Goal: Transaction & Acquisition: Book appointment/travel/reservation

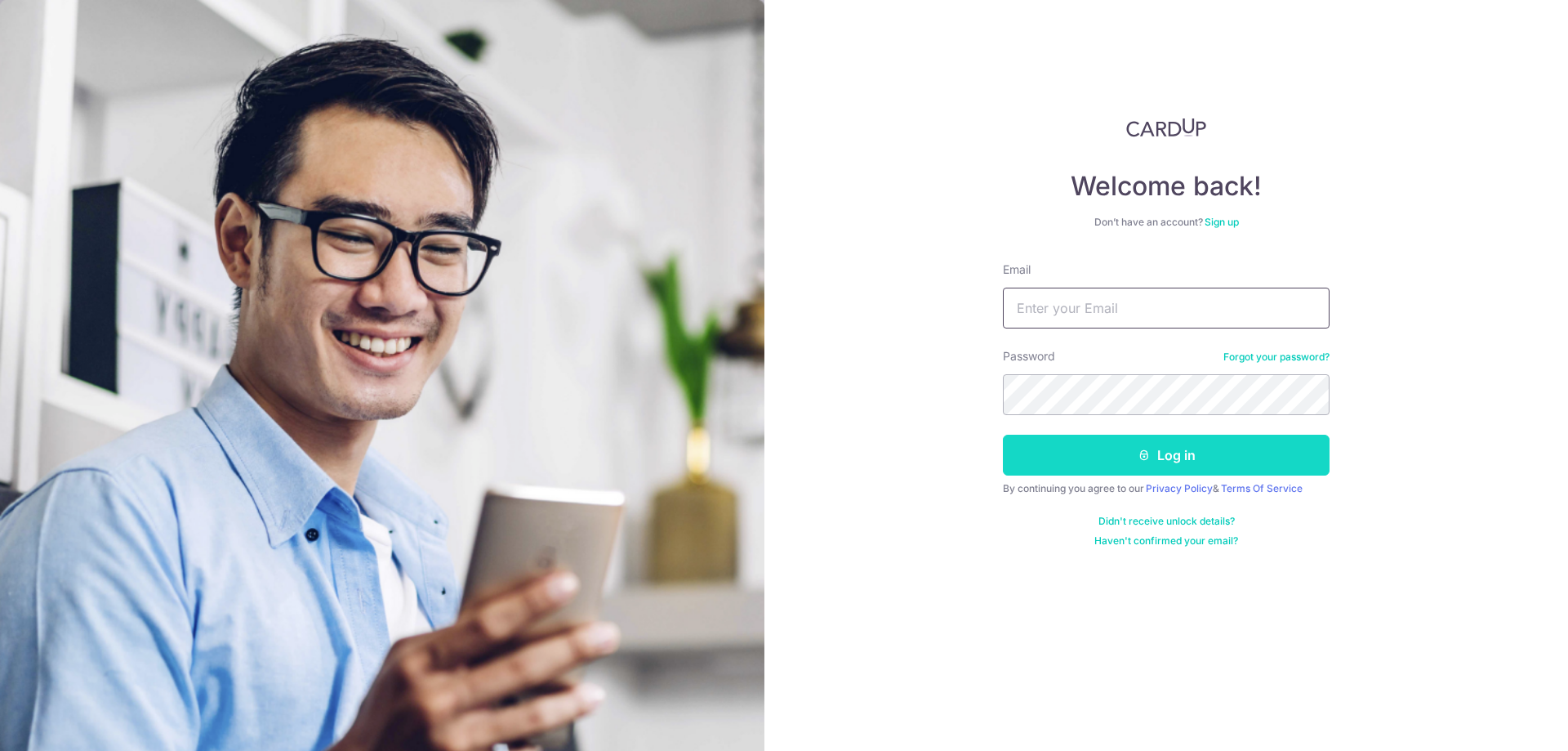
type input "[EMAIL_ADDRESS][DOMAIN_NAME]"
click at [1134, 470] on button "Log in" at bounding box center [1166, 455] width 327 height 41
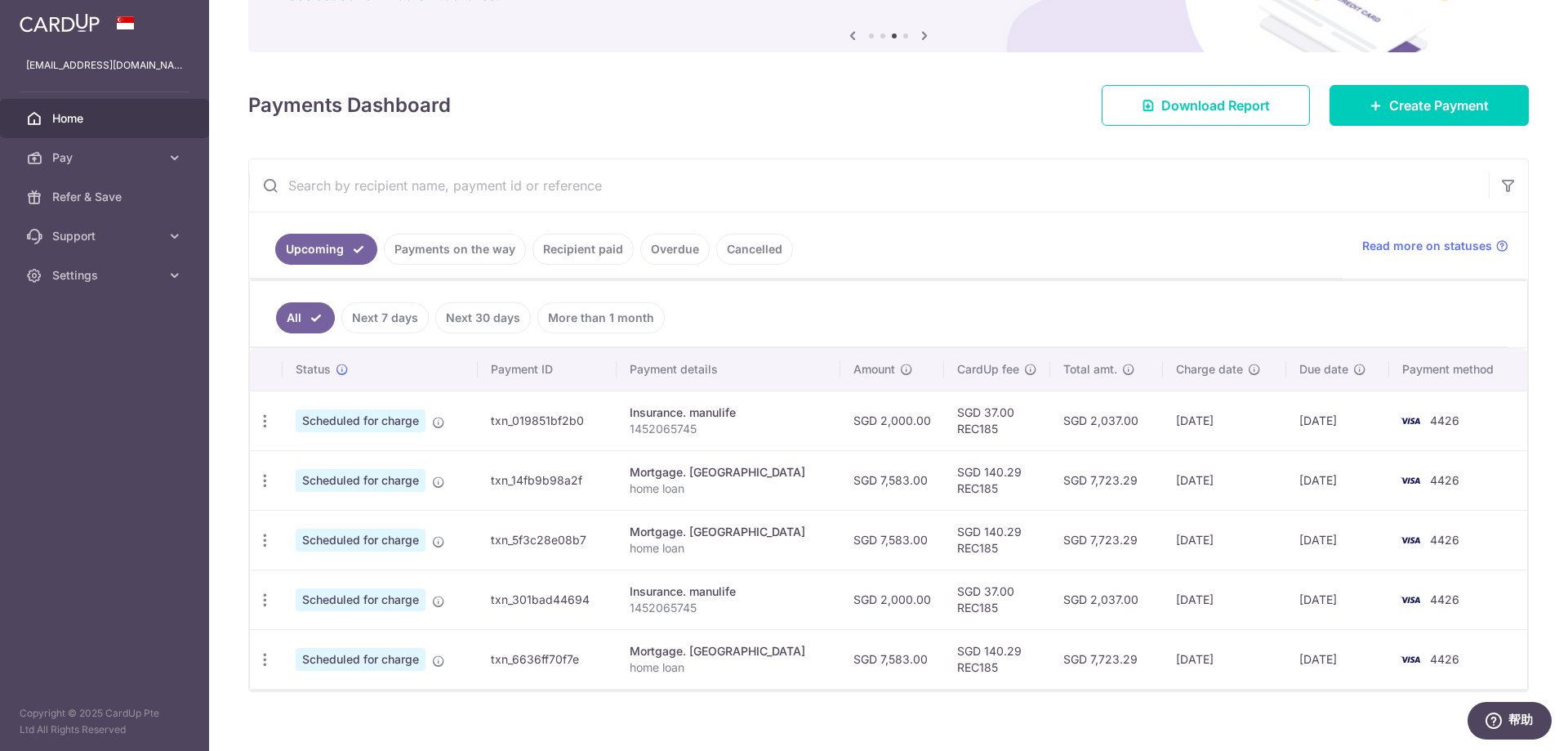
scroll to position [163, 0]
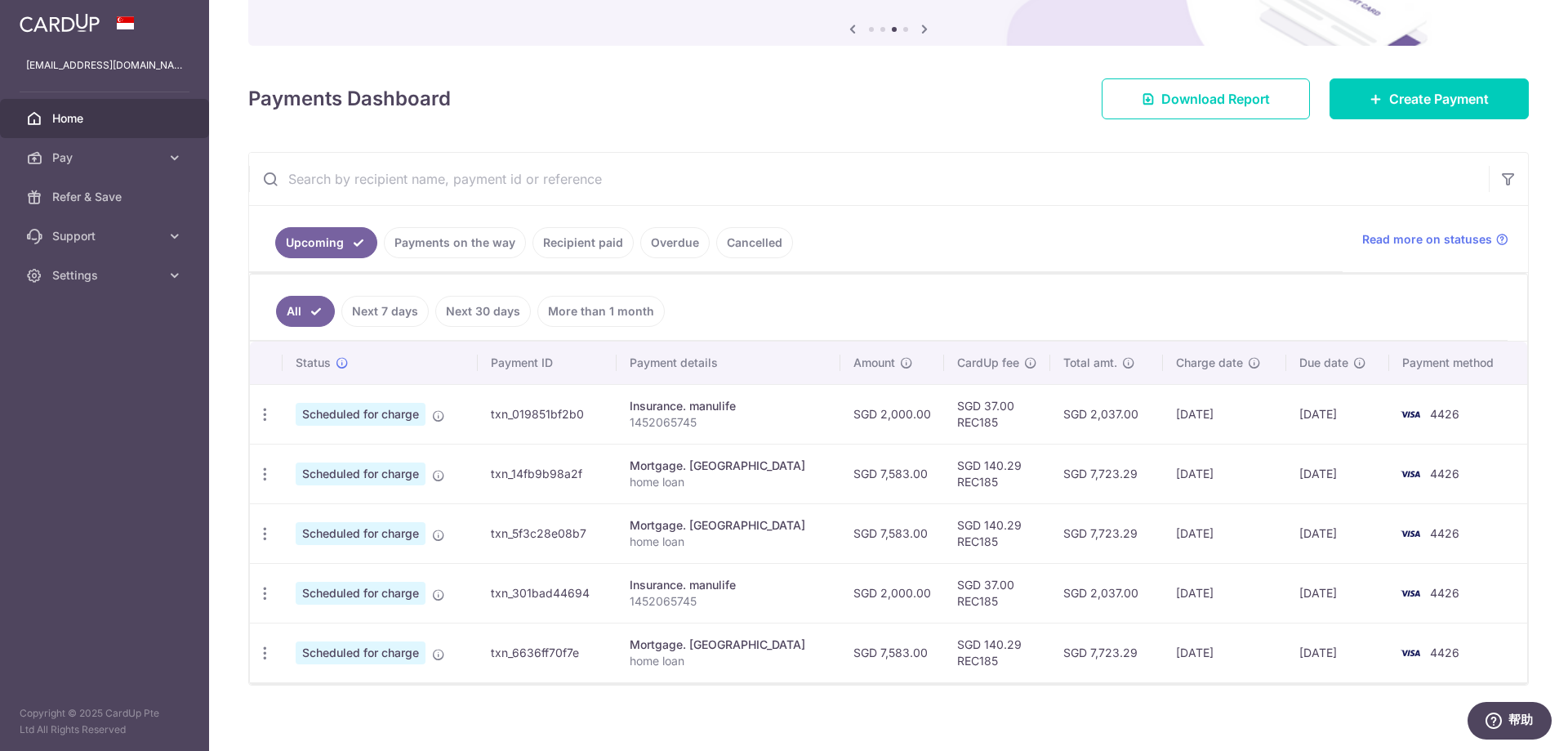
click at [467, 244] on link "Payments on the way" at bounding box center [455, 242] width 142 height 31
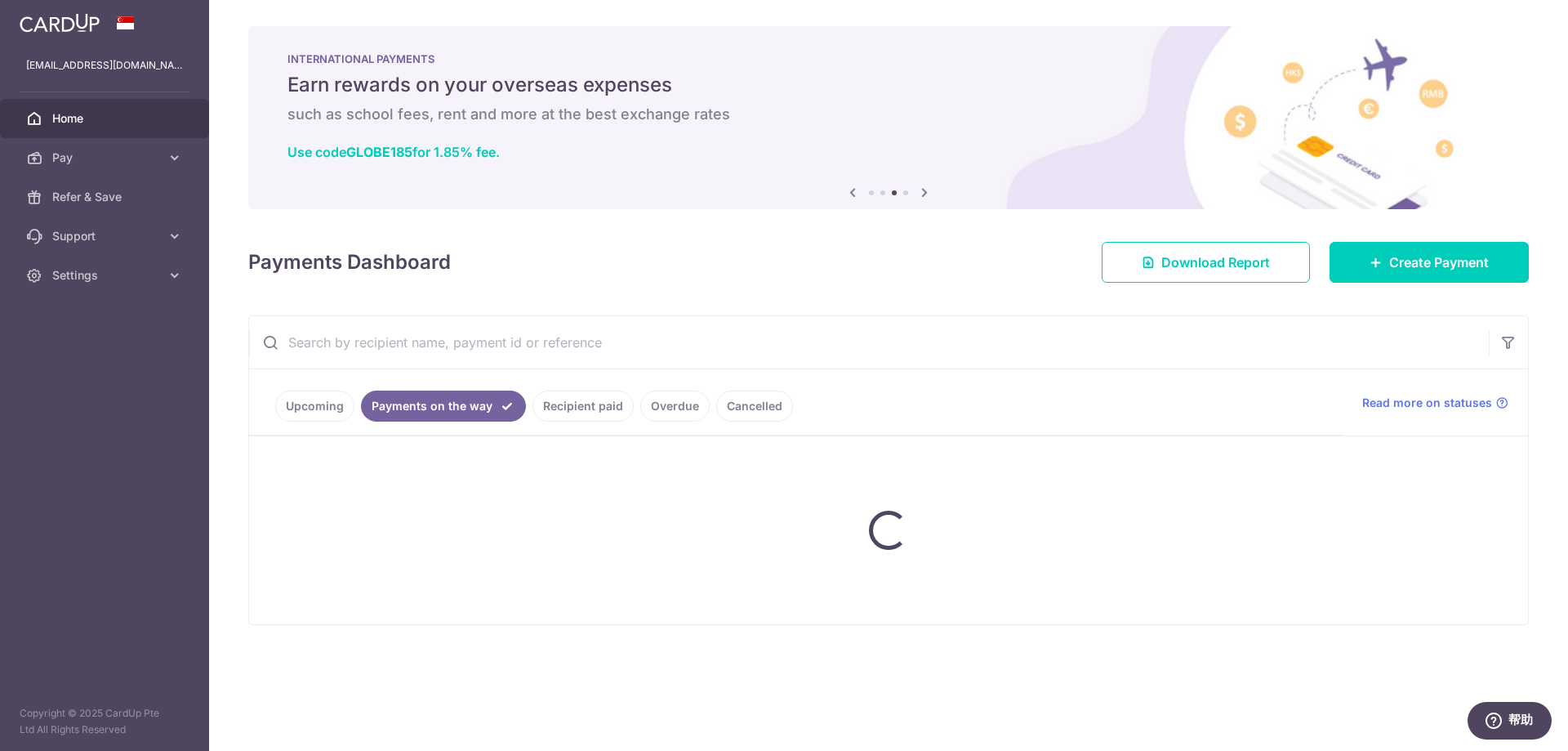
scroll to position [0, 0]
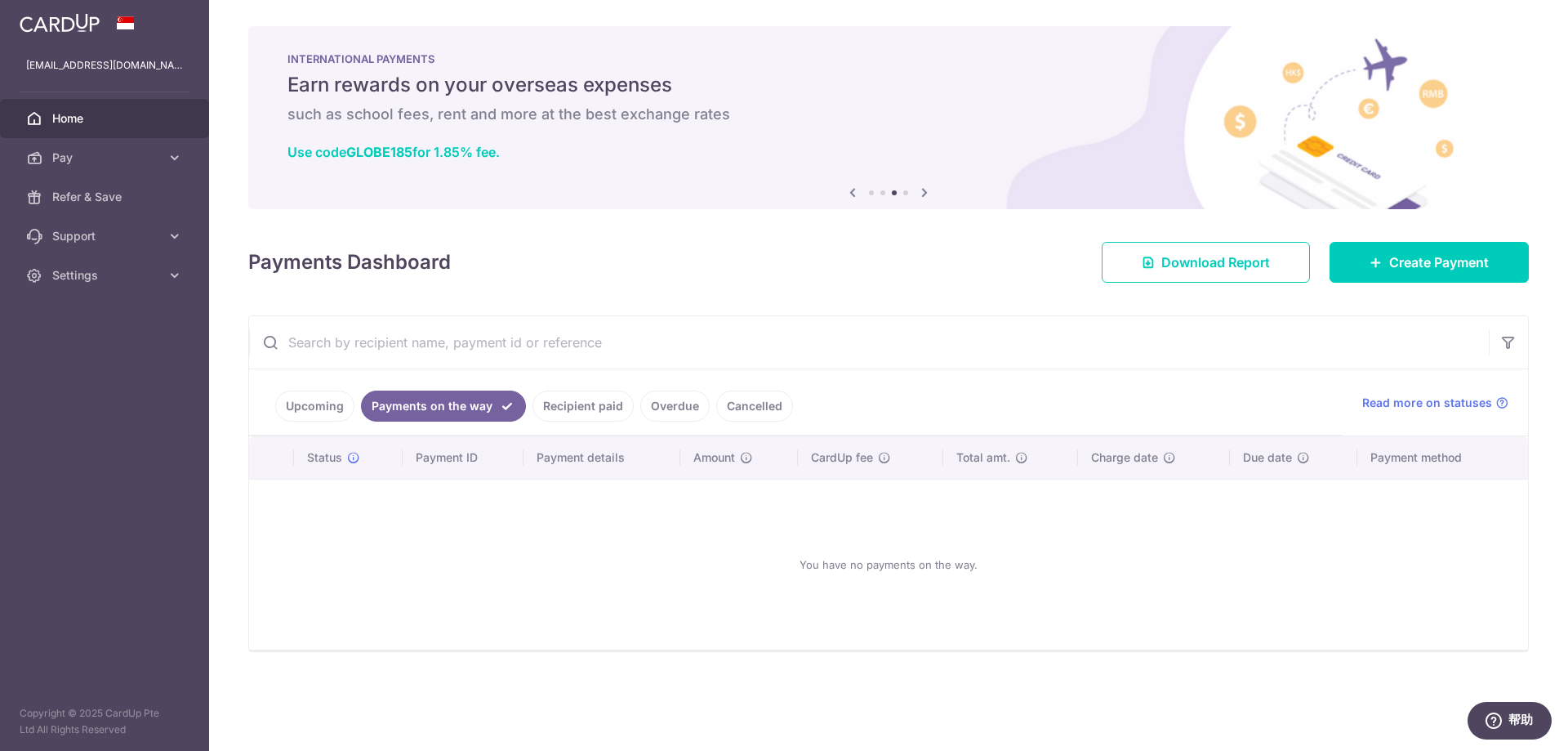
click at [566, 407] on link "Recipient paid" at bounding box center [583, 405] width 102 height 31
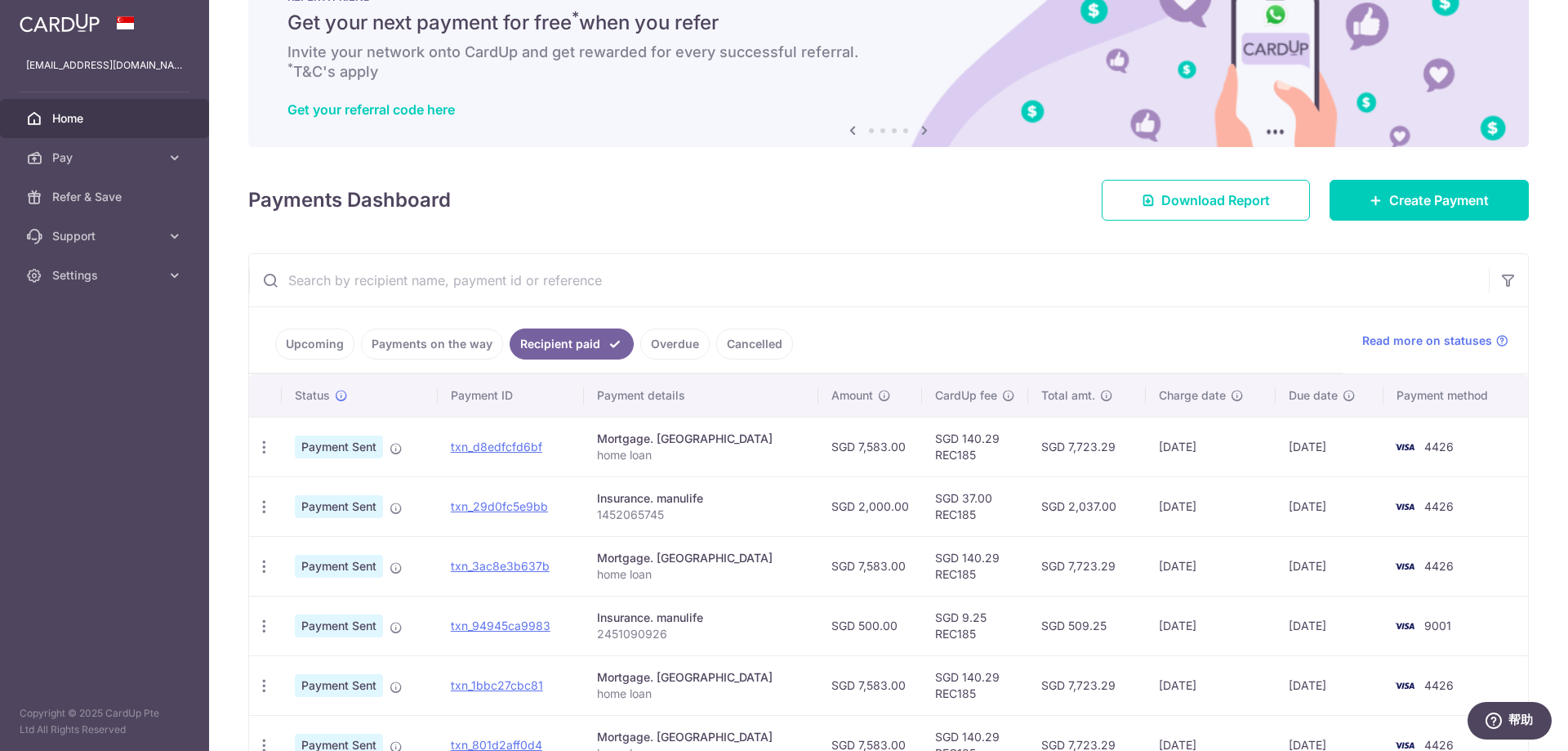
scroll to position [163, 0]
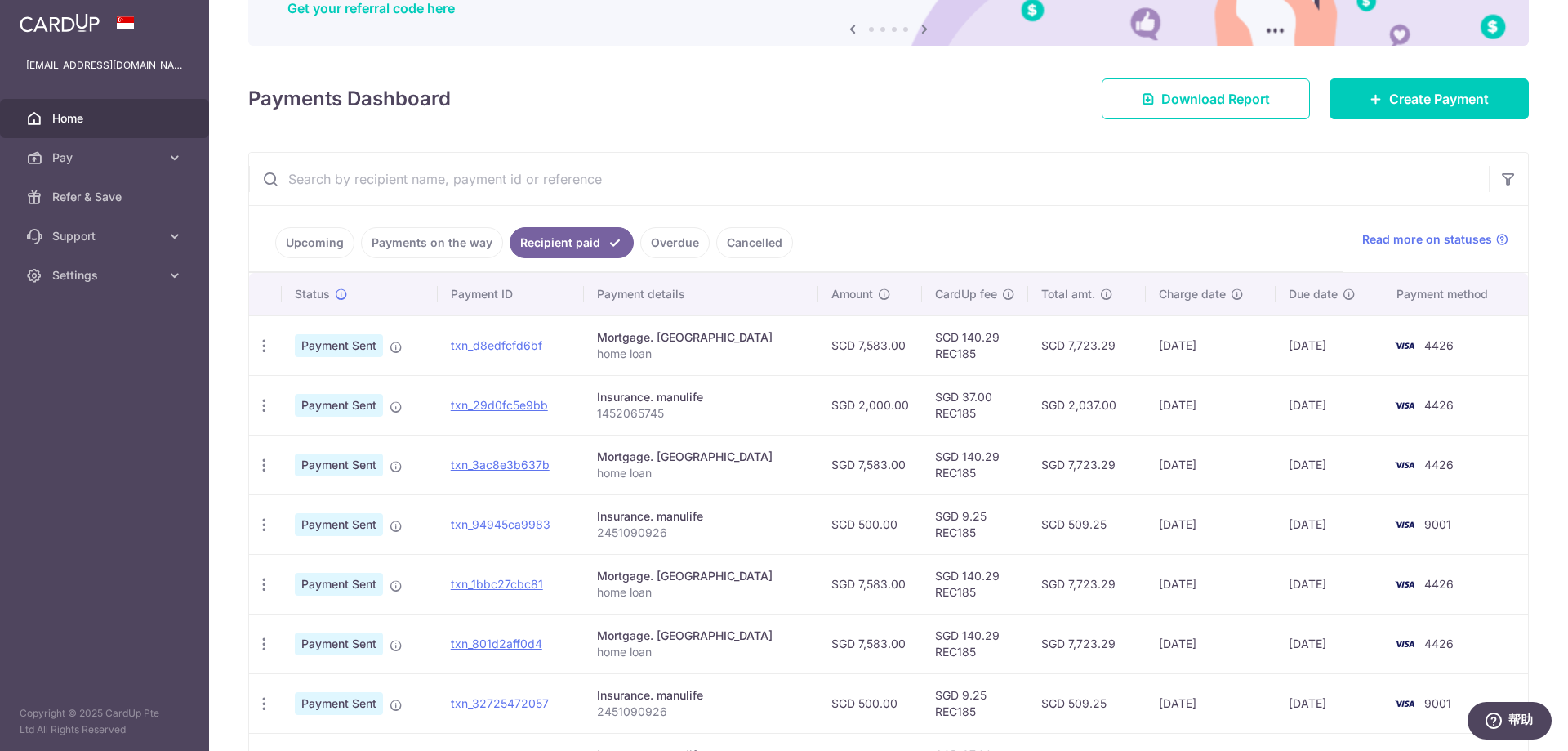
click at [661, 241] on link "Overdue" at bounding box center [675, 242] width 69 height 31
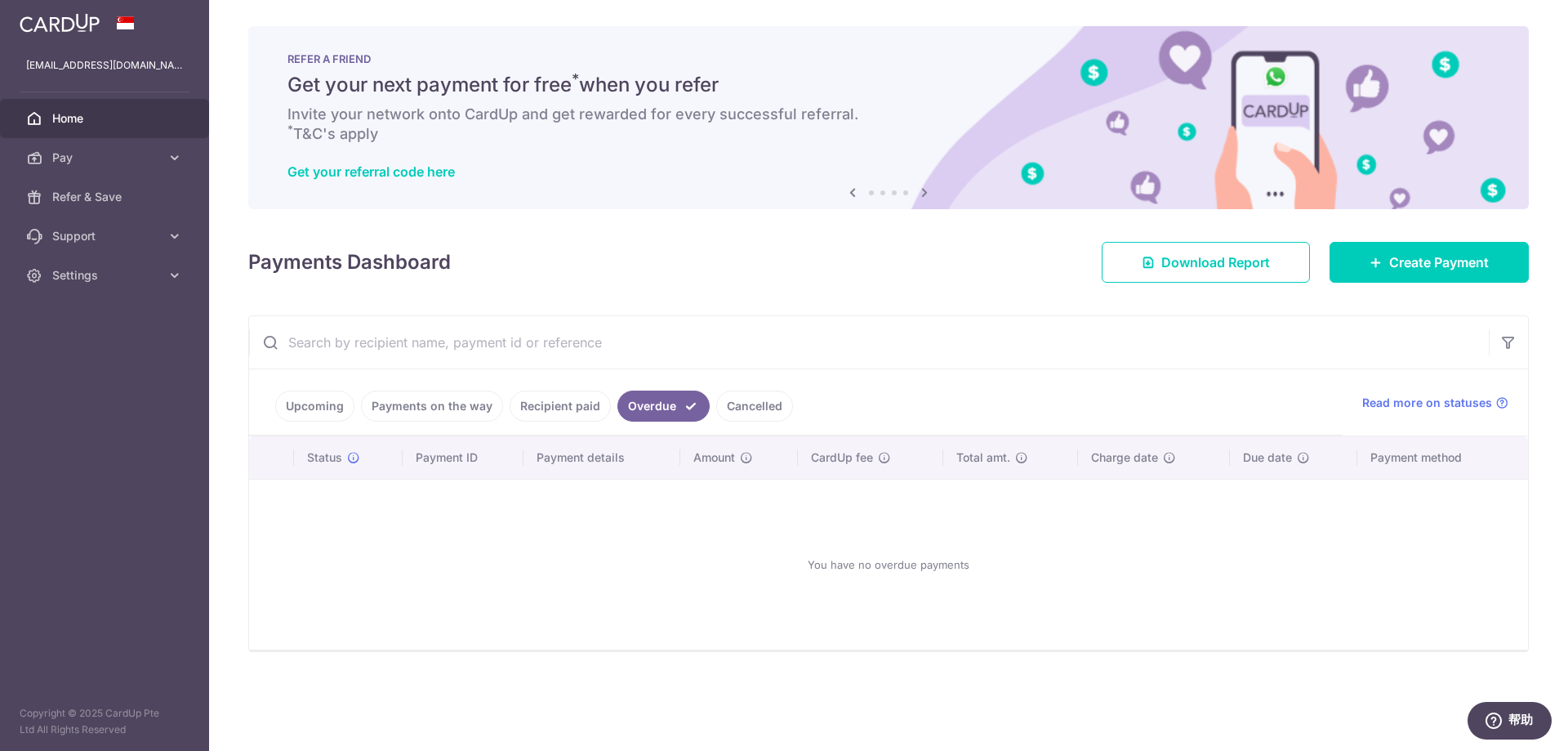
scroll to position [0, 0]
click at [329, 404] on link "Upcoming" at bounding box center [314, 405] width 79 height 31
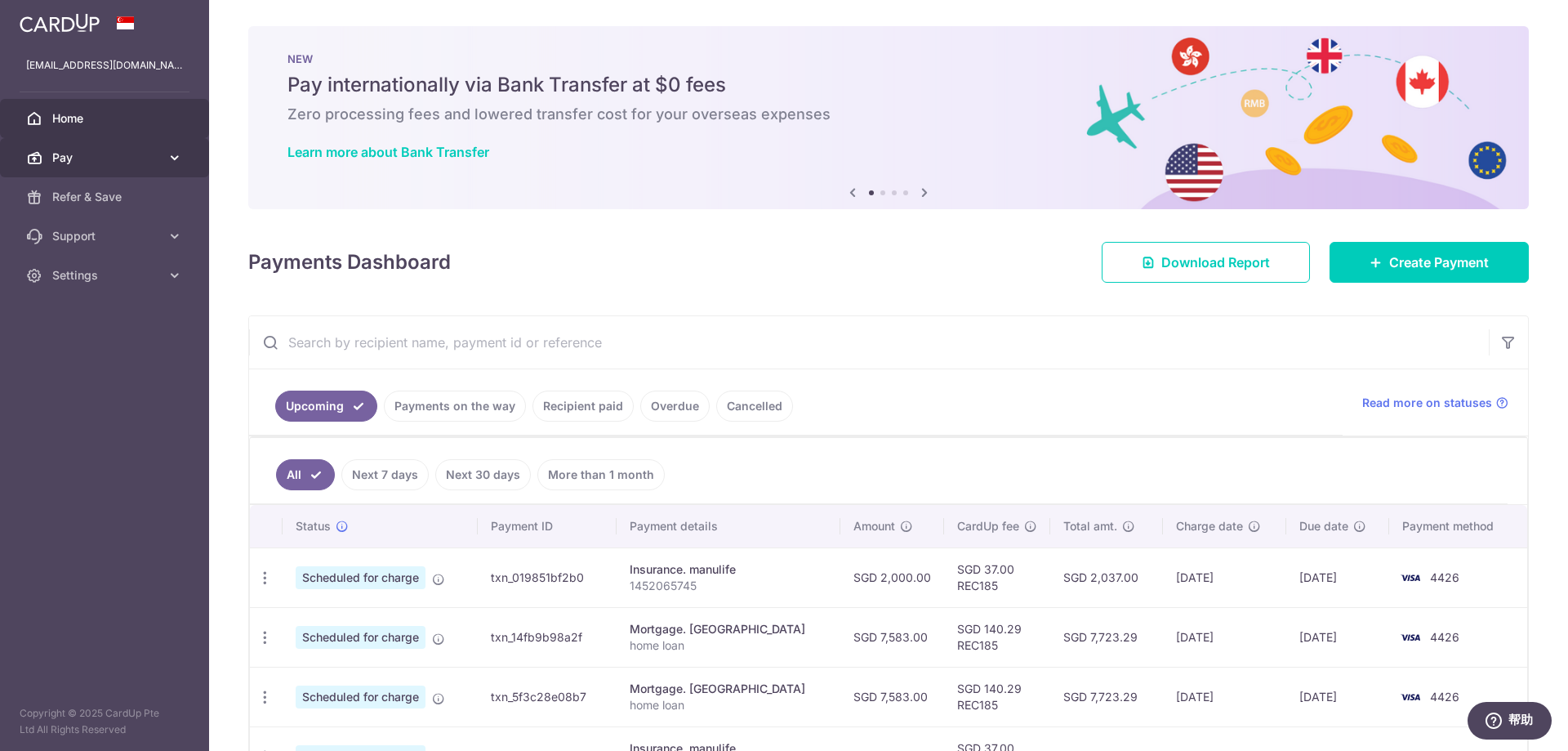
click at [118, 154] on span "Pay" at bounding box center [106, 158] width 108 height 16
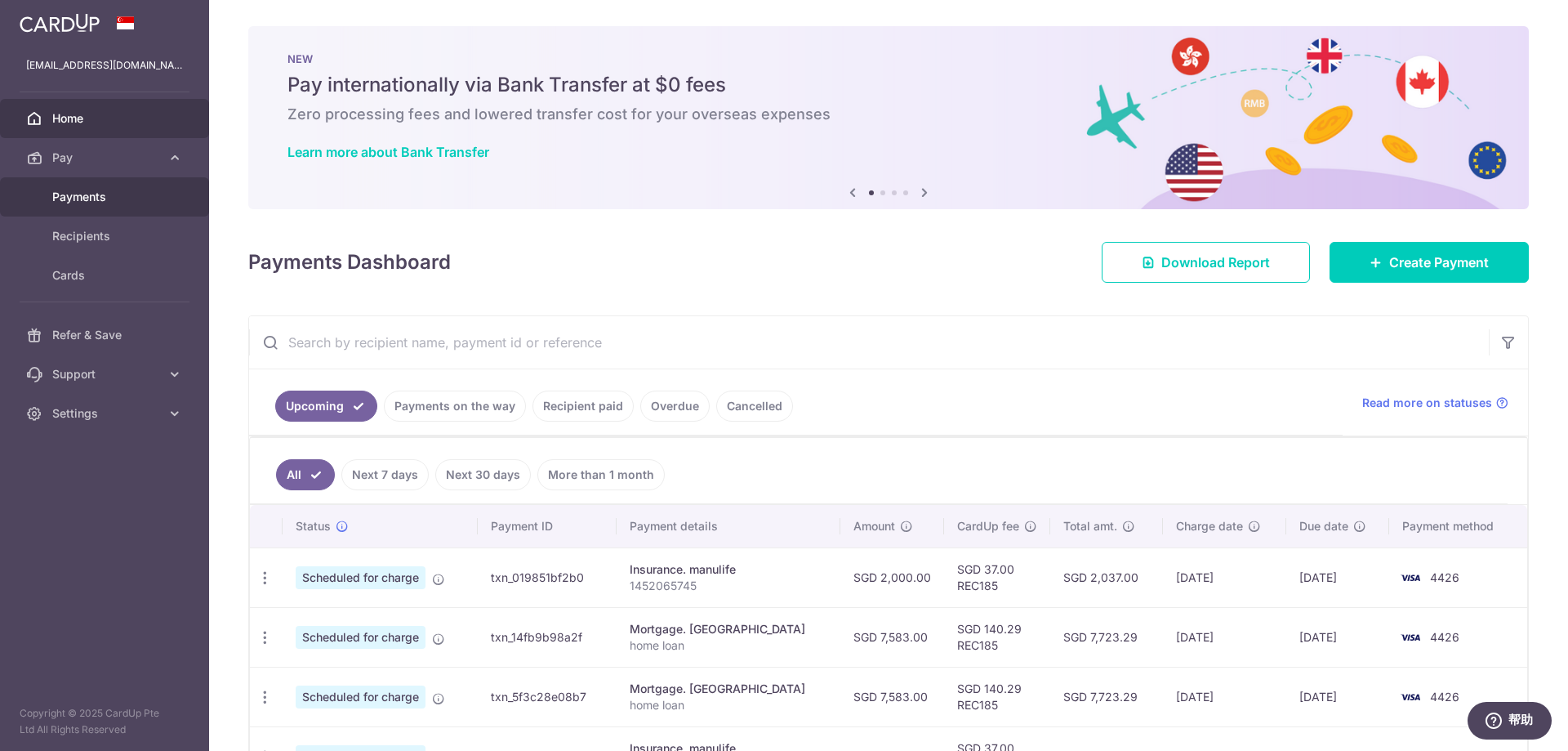
click at [109, 192] on span "Payments" at bounding box center [106, 197] width 108 height 16
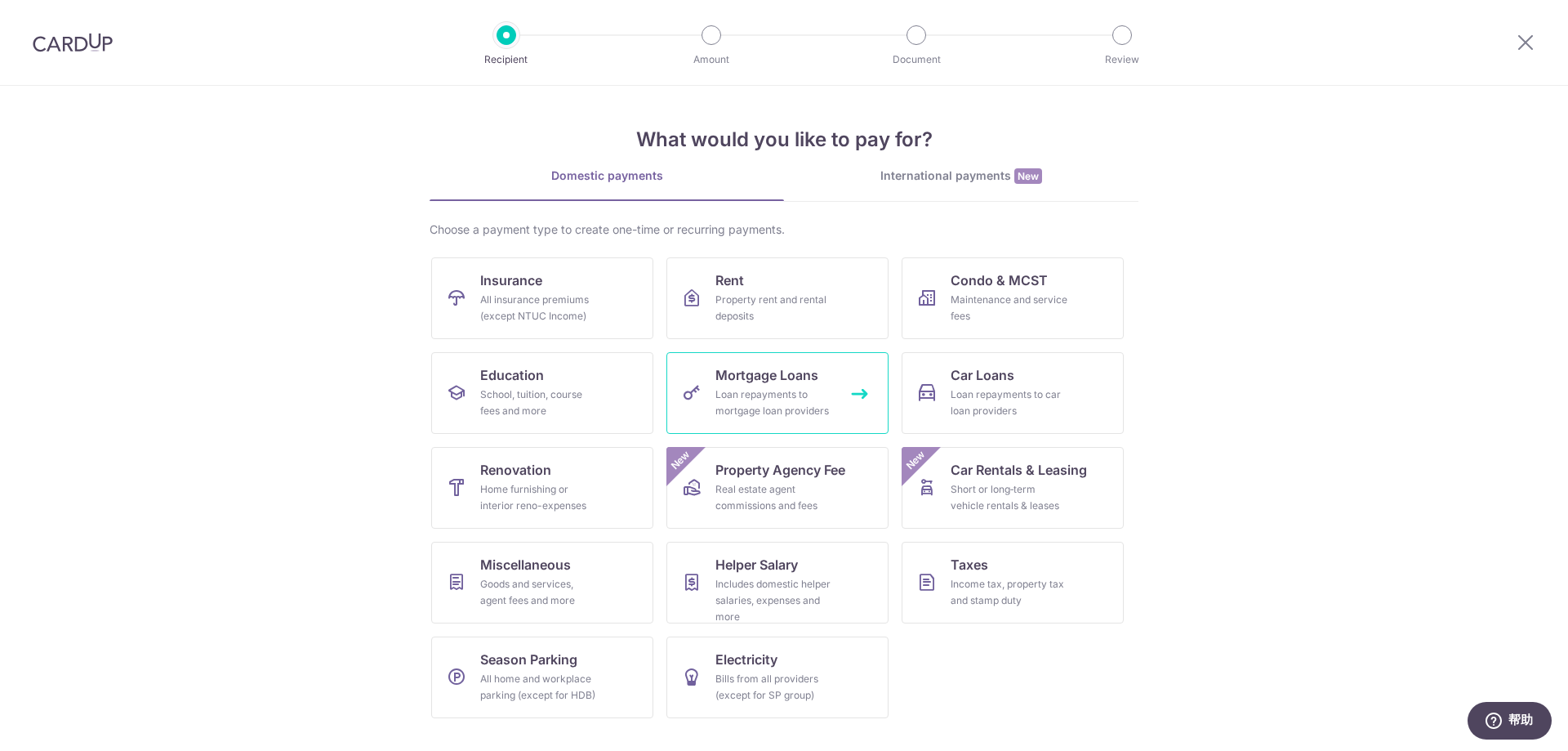
click at [742, 390] on div "Loan repayments to mortgage loan providers" at bounding box center [775, 403] width 118 height 33
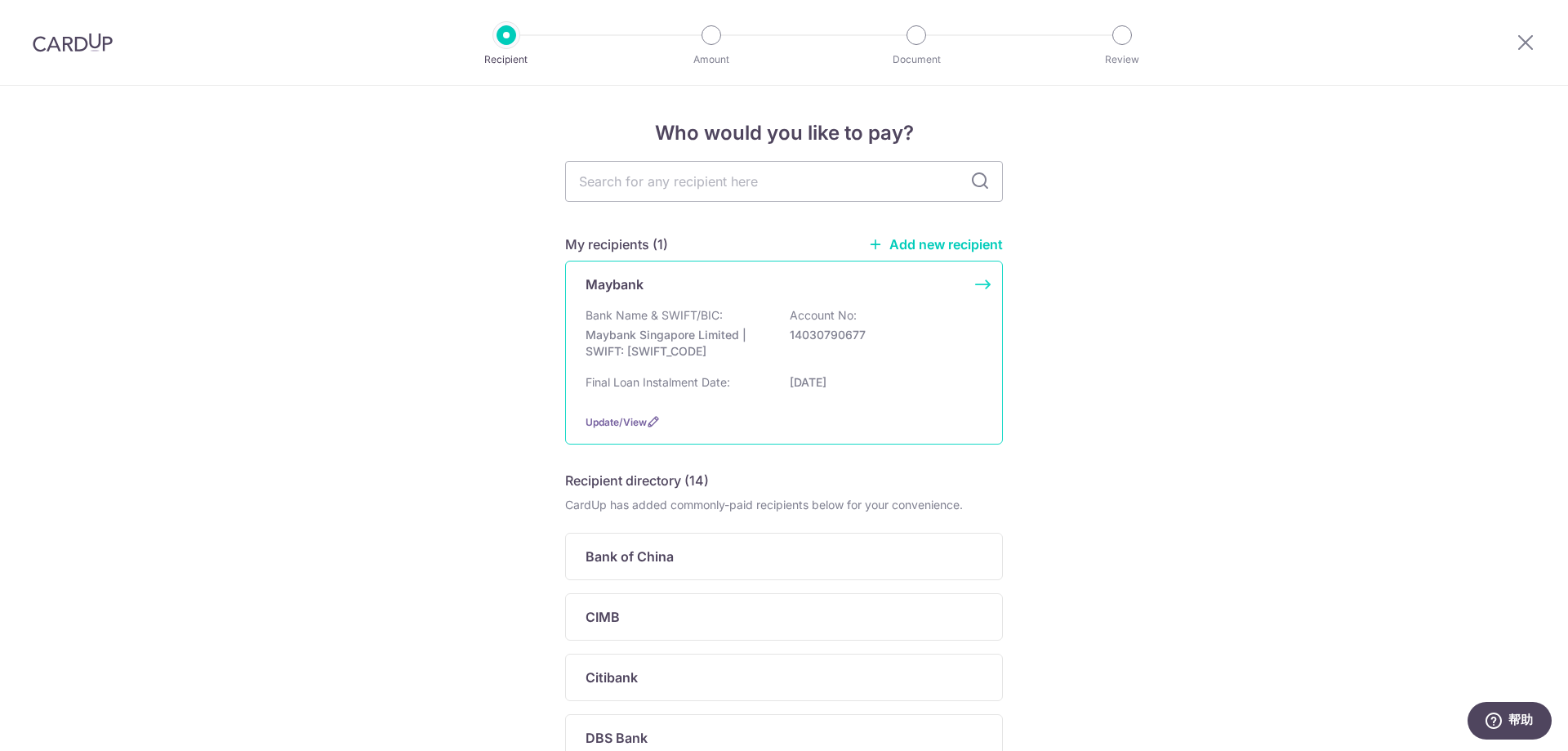
click at [841, 277] on div "Maybank" at bounding box center [775, 284] width 378 height 20
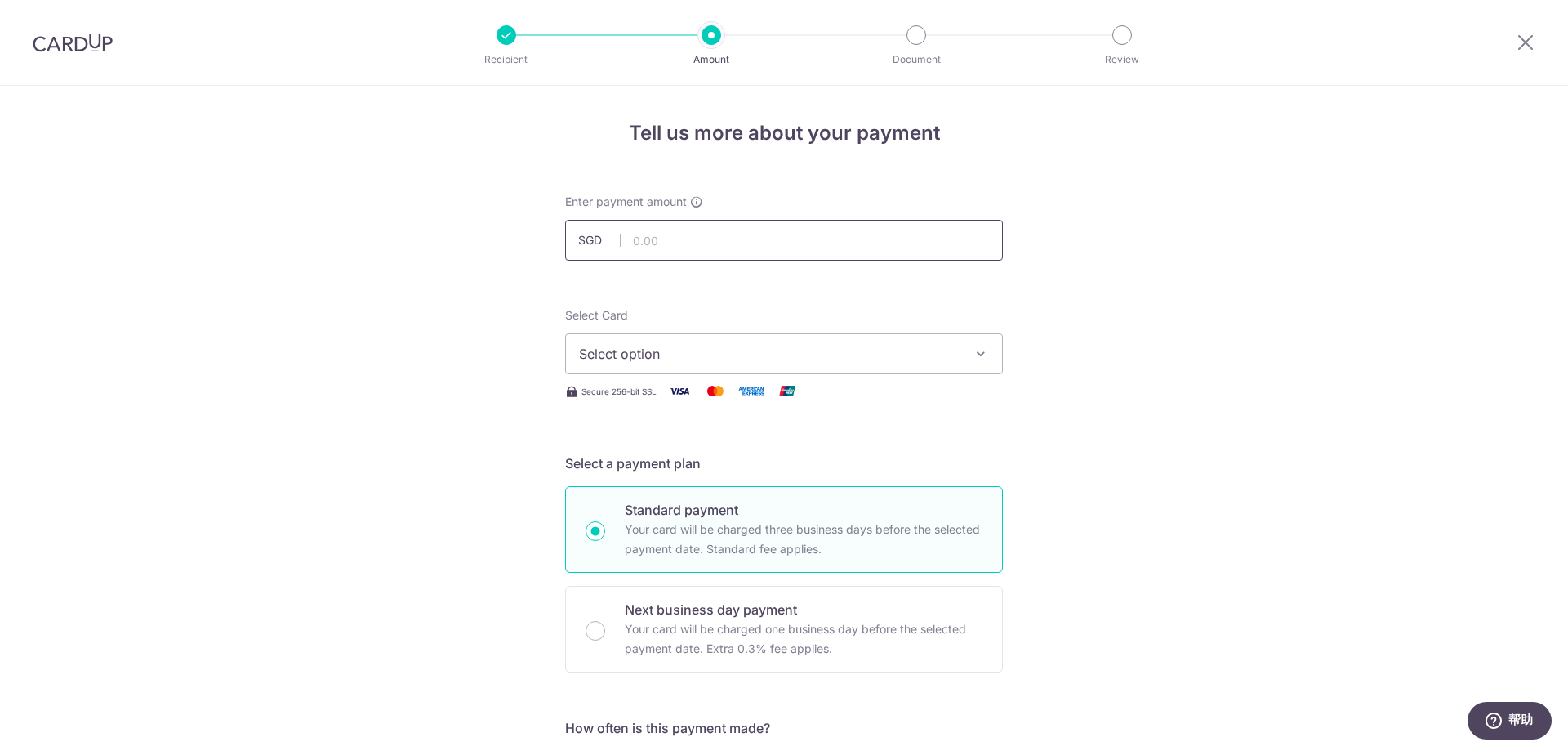
click at [749, 252] on input "text" at bounding box center [784, 241] width 438 height 41
type input "500.00"
click at [688, 361] on span "Select option" at bounding box center [768, 354] width 380 height 20
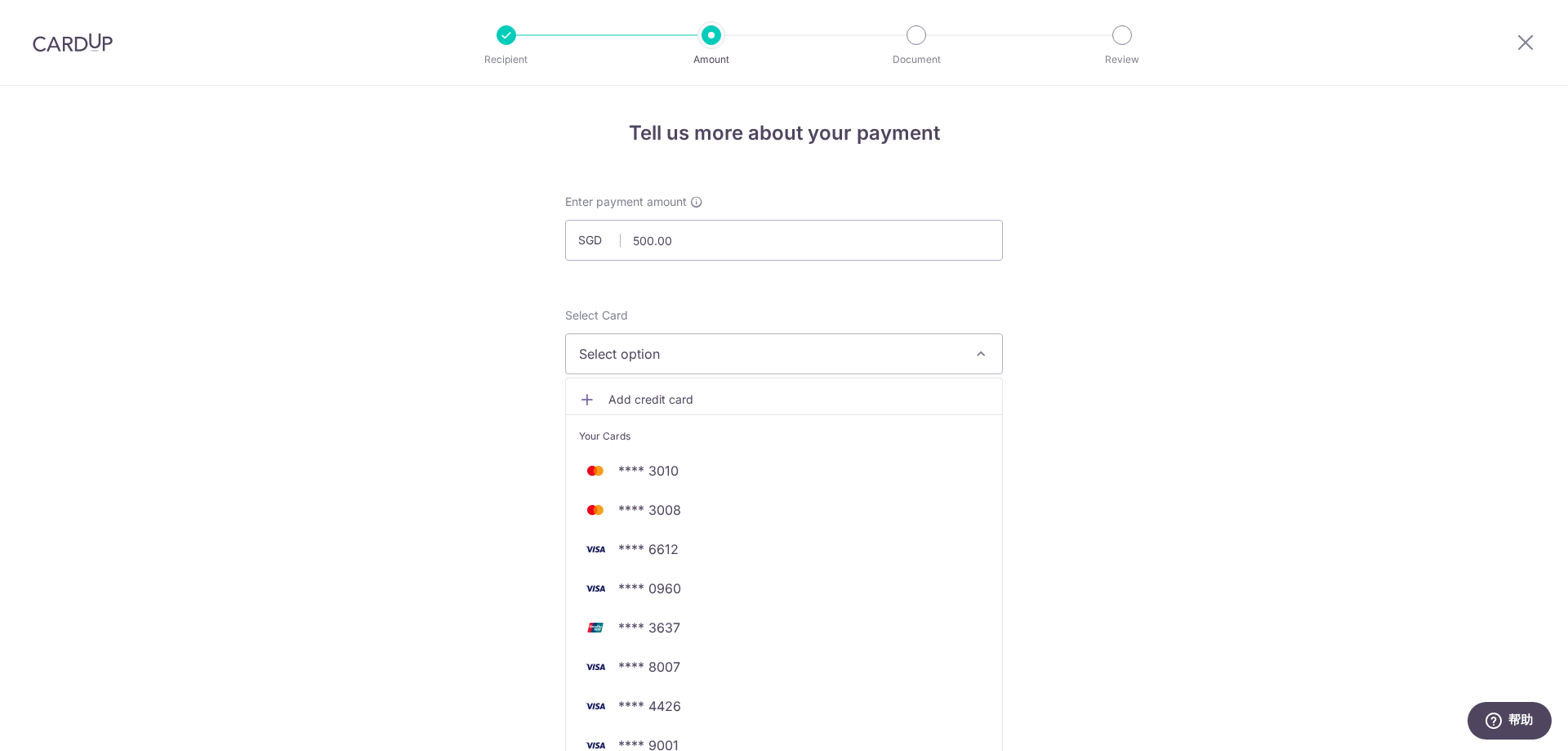
click at [688, 361] on span "Select option" at bounding box center [768, 354] width 380 height 20
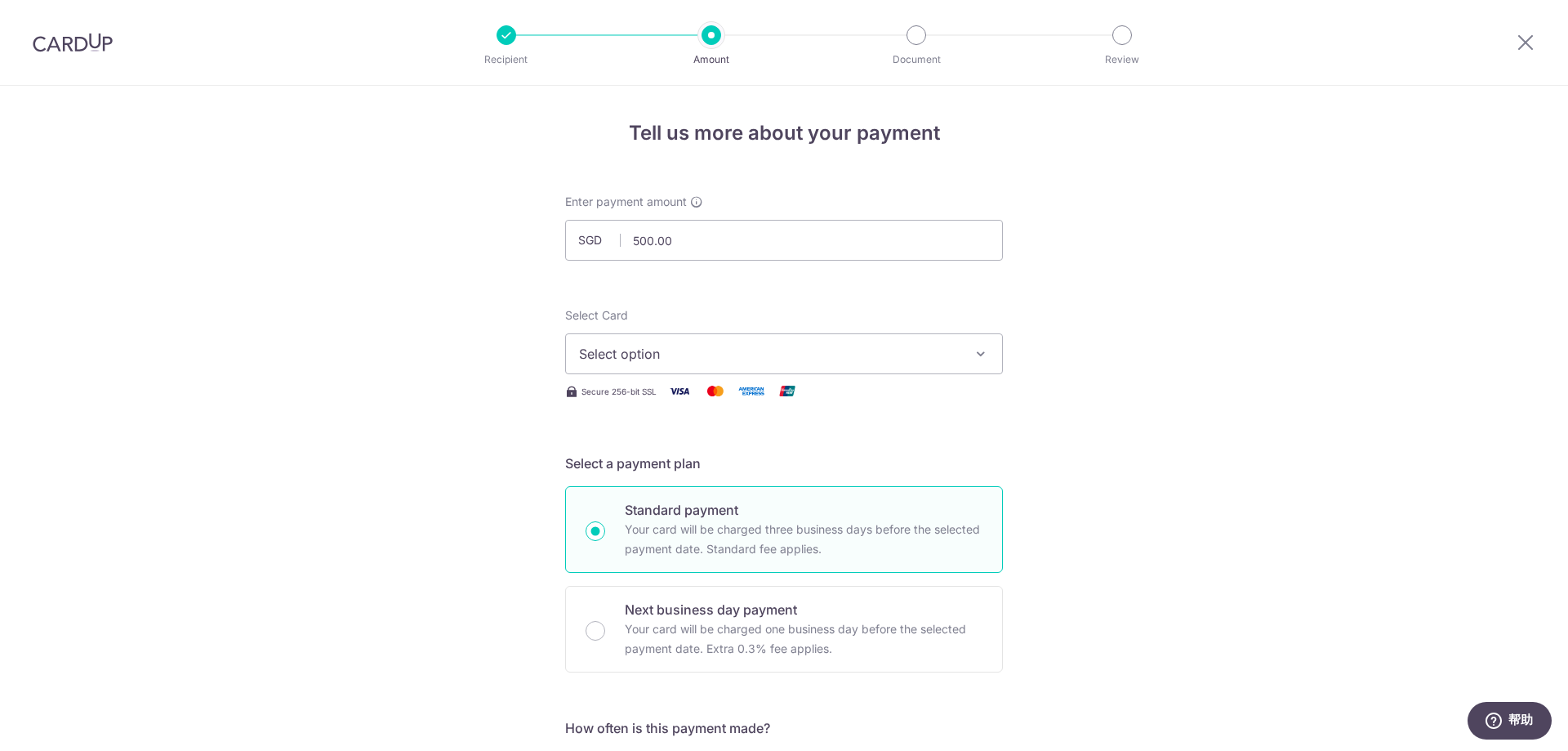
click at [743, 347] on span "Select option" at bounding box center [768, 354] width 380 height 20
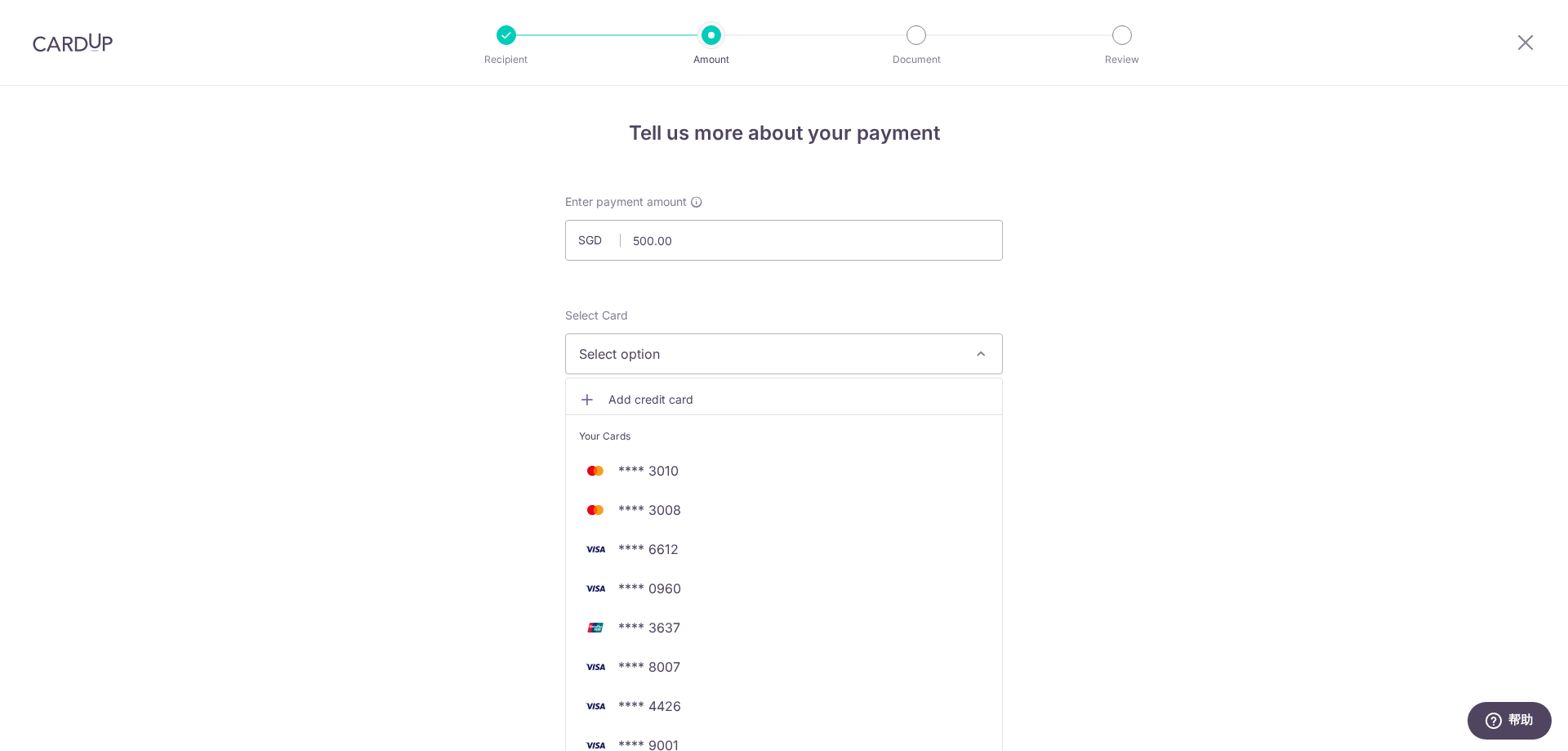
scroll to position [163, 0]
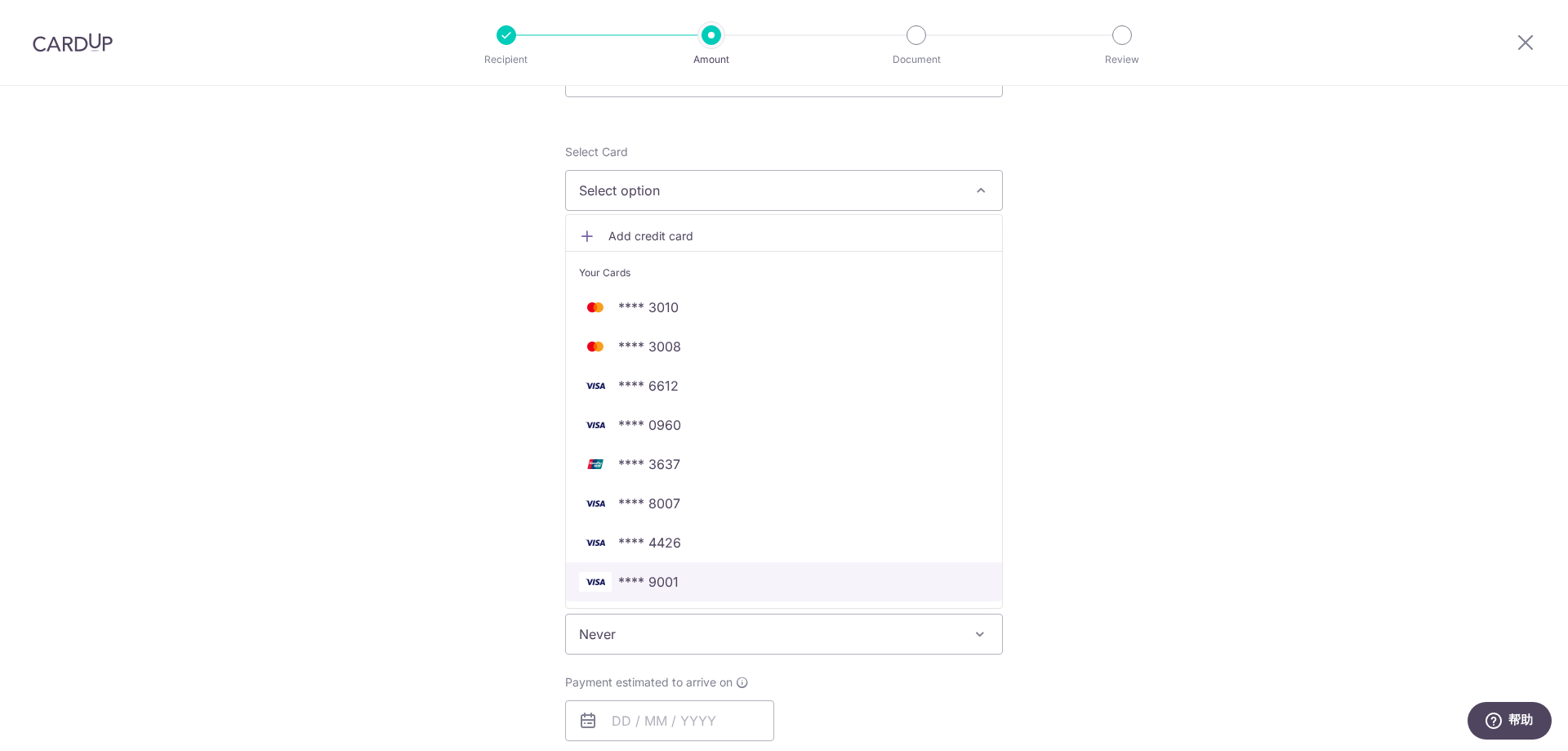
click at [716, 589] on span "**** 9001" at bounding box center [784, 582] width 410 height 20
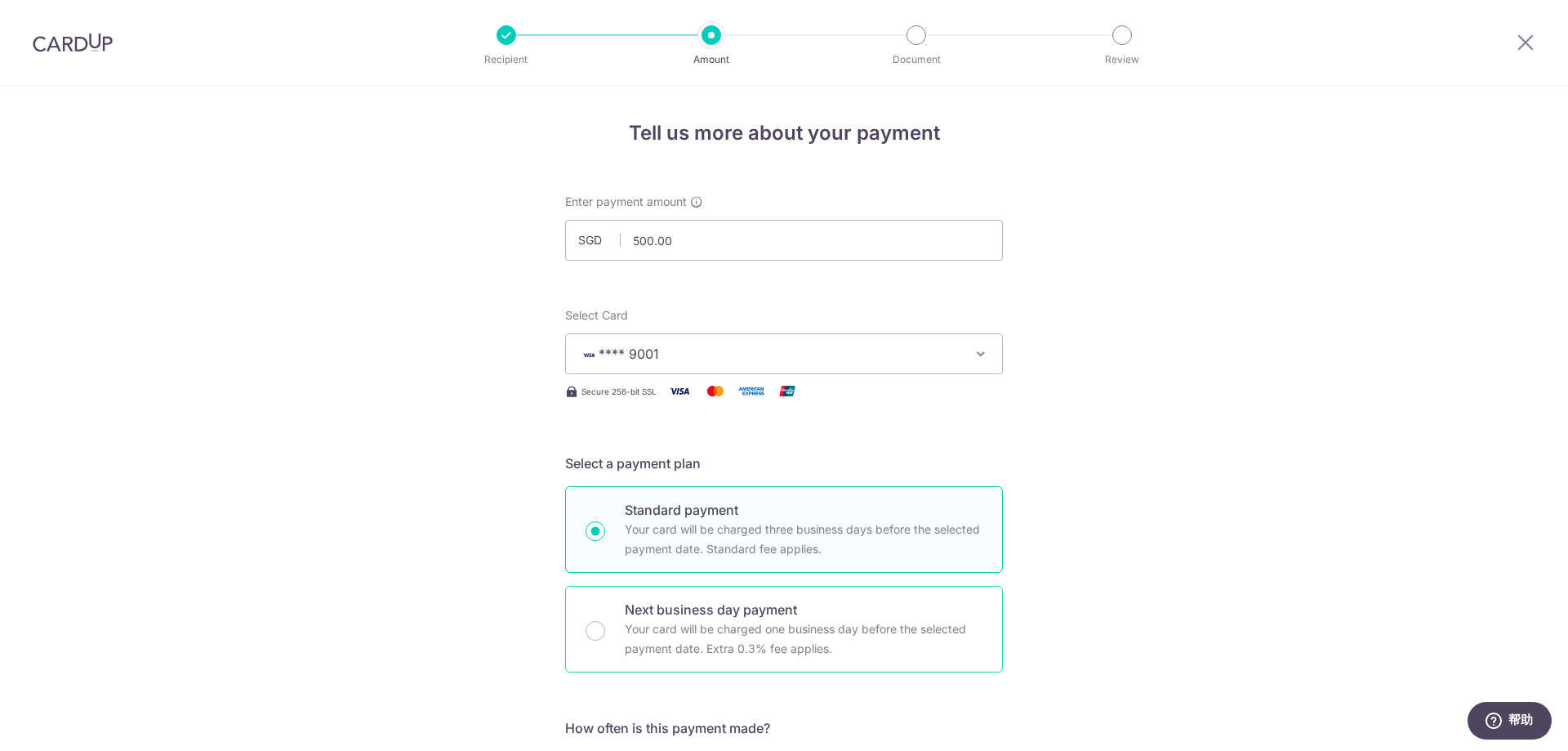
scroll to position [327, 0]
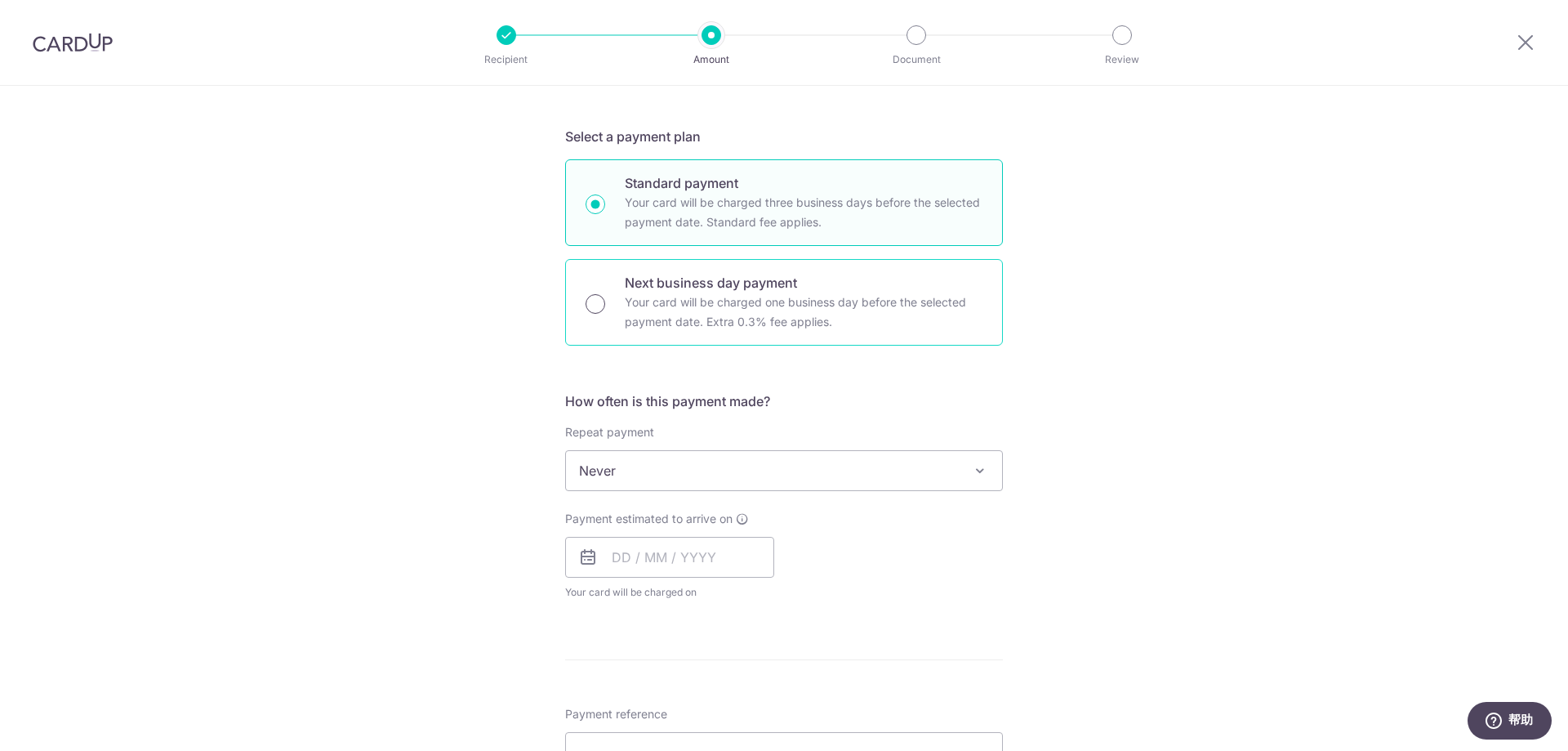
click at [598, 304] on input "Next business day payment Your card will be charged one business day before the…" at bounding box center [596, 304] width 20 height 20
radio input "true"
click at [587, 203] on input "Standard payment Your card will be charged three business days before the selec…" at bounding box center [596, 204] width 20 height 20
radio input "true"
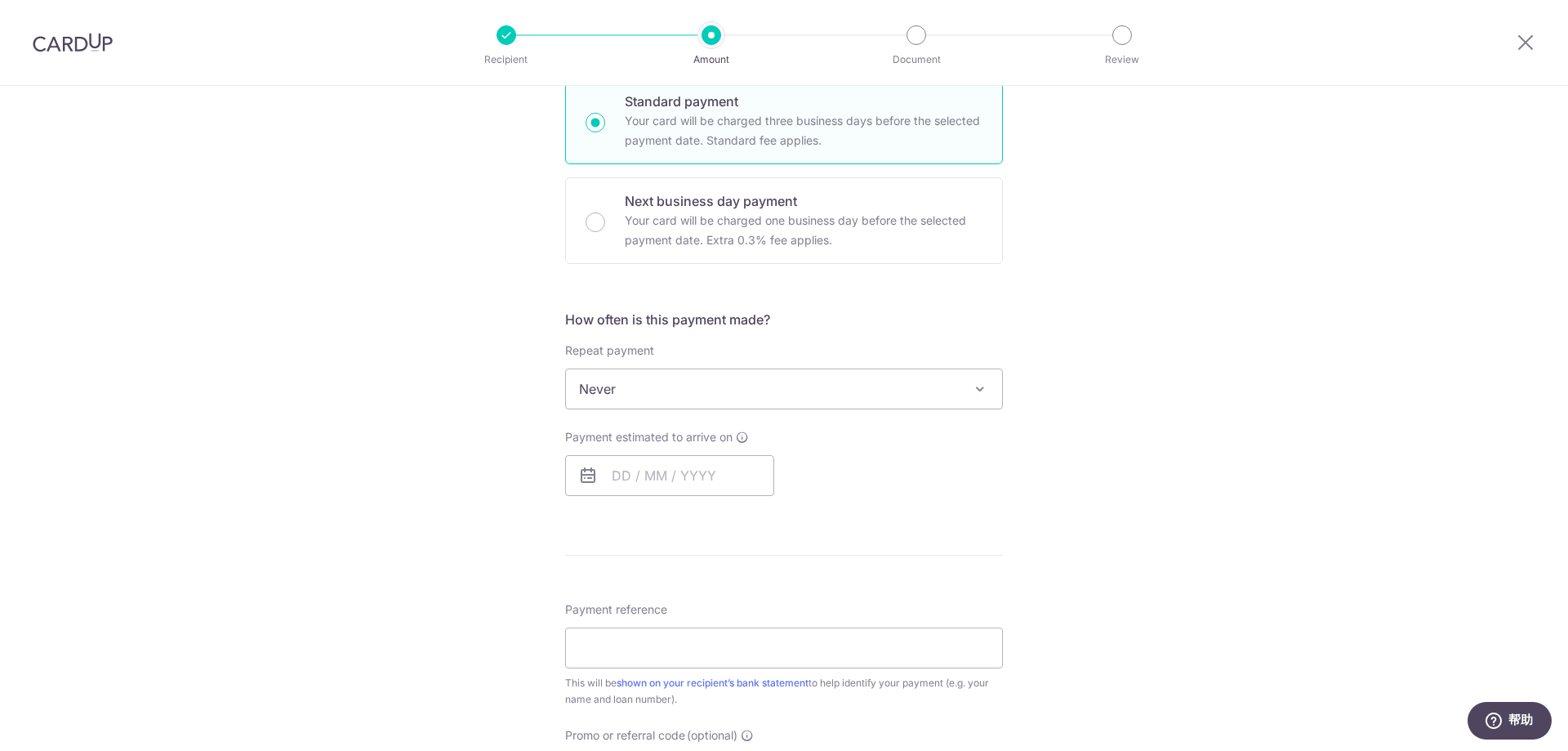
click at [754, 391] on span "Never" at bounding box center [784, 389] width 436 height 39
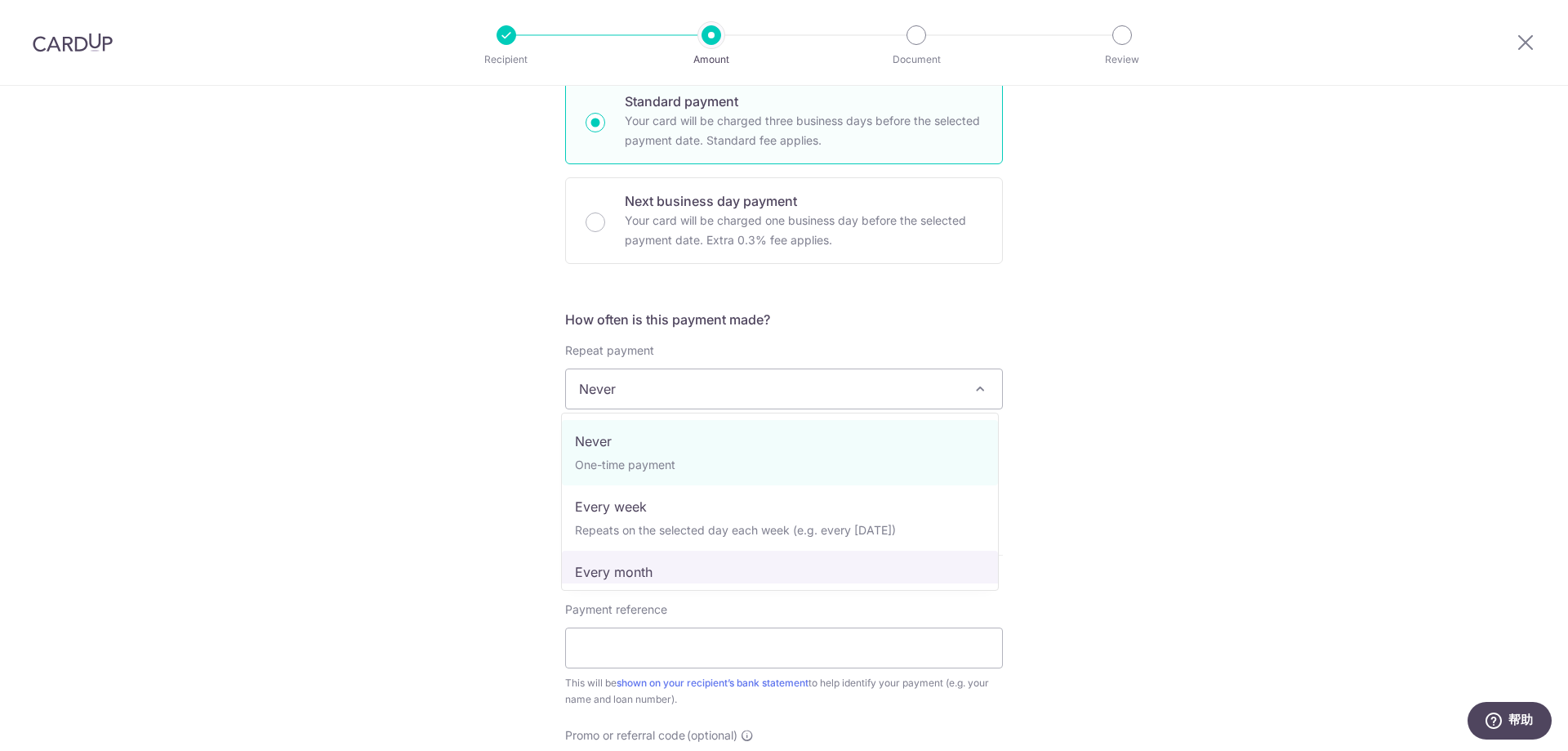
select select "3"
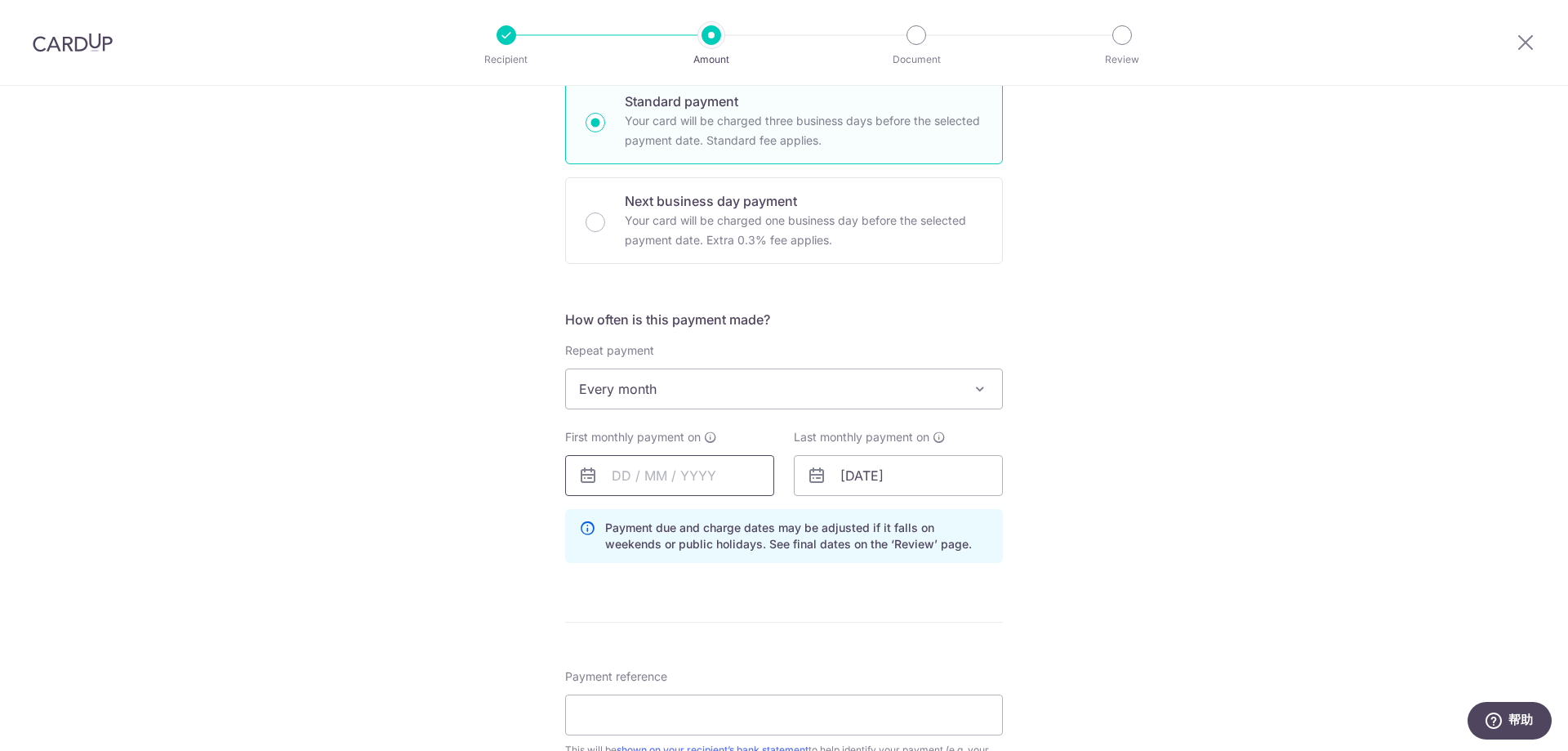
click at [680, 465] on input "text" at bounding box center [670, 476] width 209 height 41
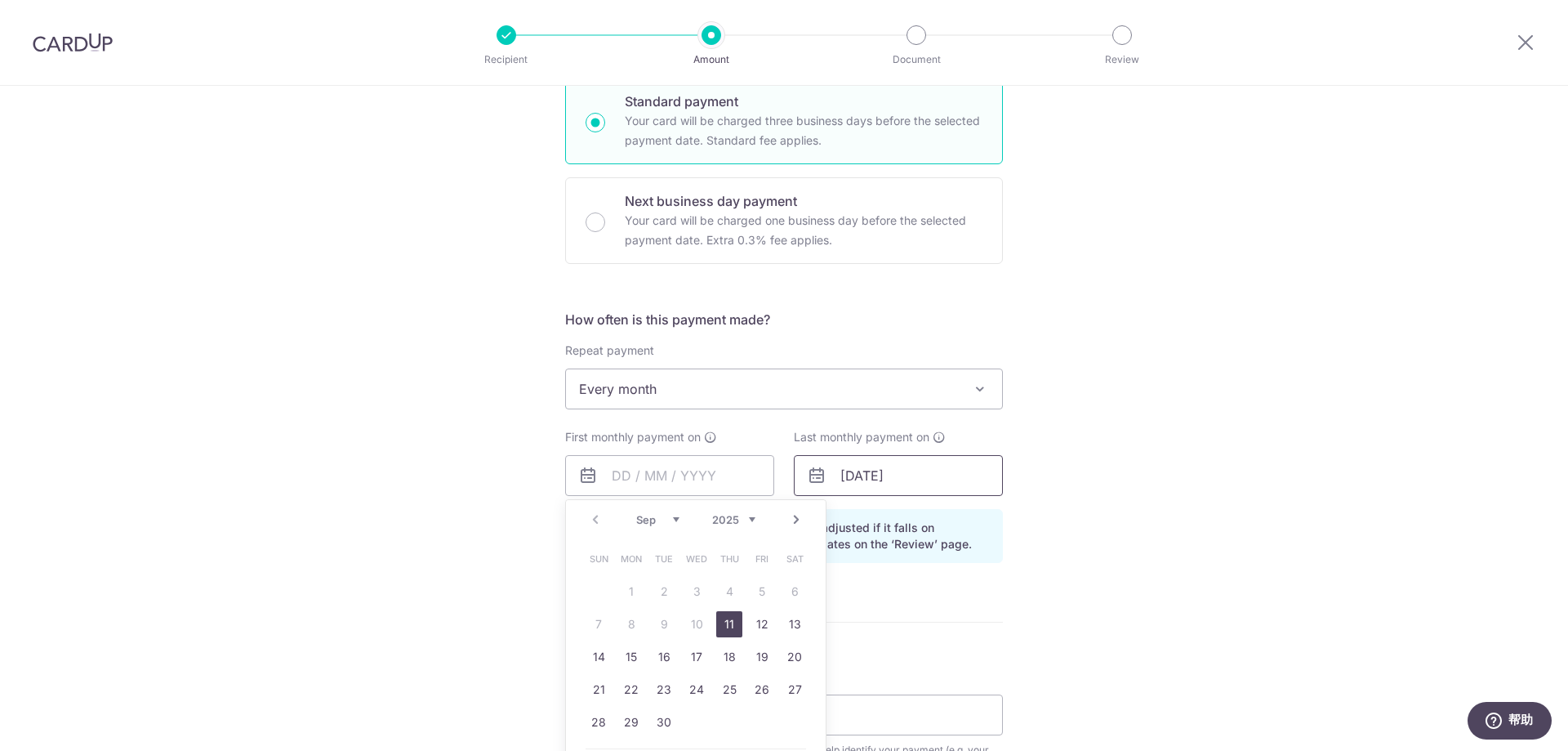
click at [727, 627] on link "11" at bounding box center [728, 624] width 26 height 26
type input "11/09/2025"
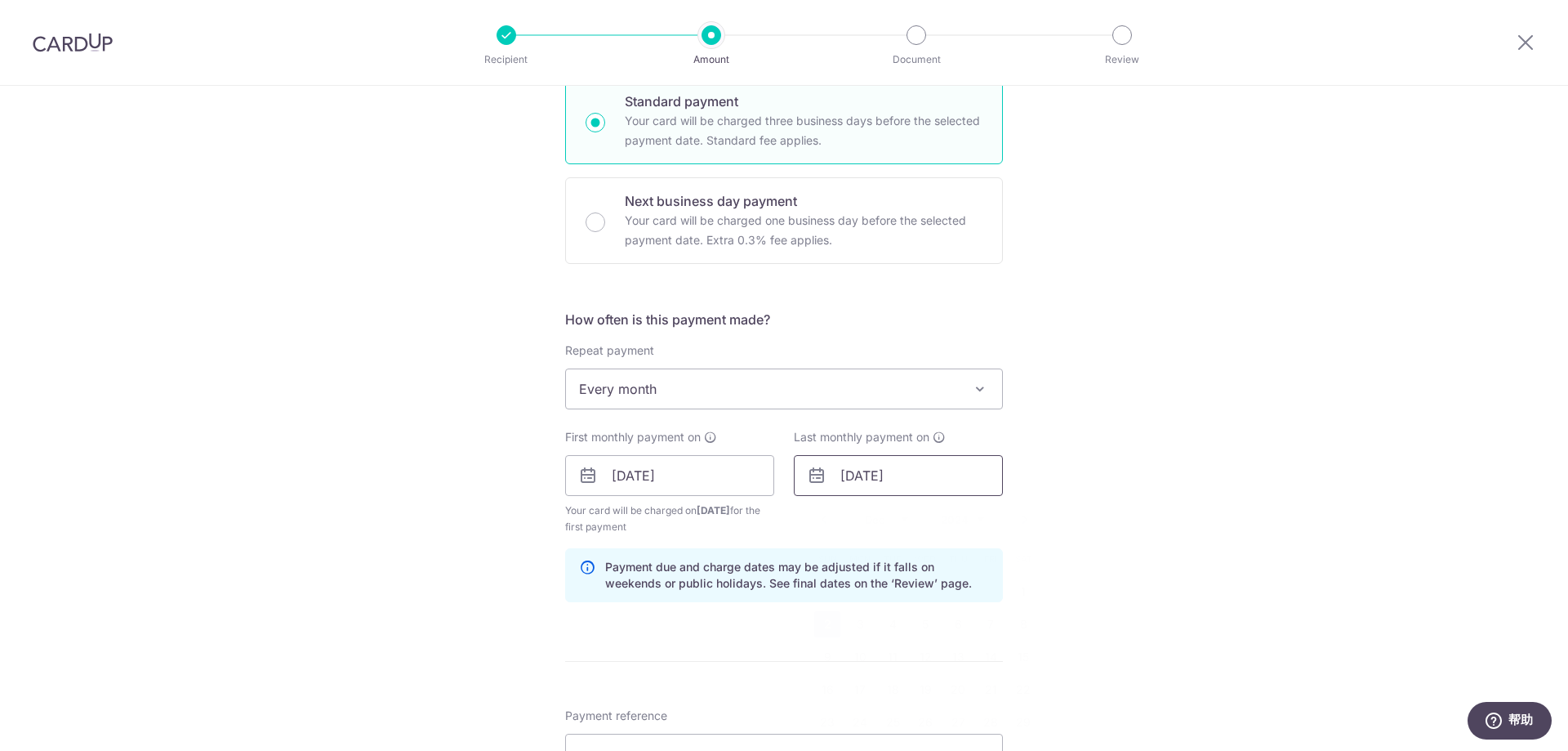
click at [928, 485] on input "02/12/2040" at bounding box center [898, 476] width 209 height 41
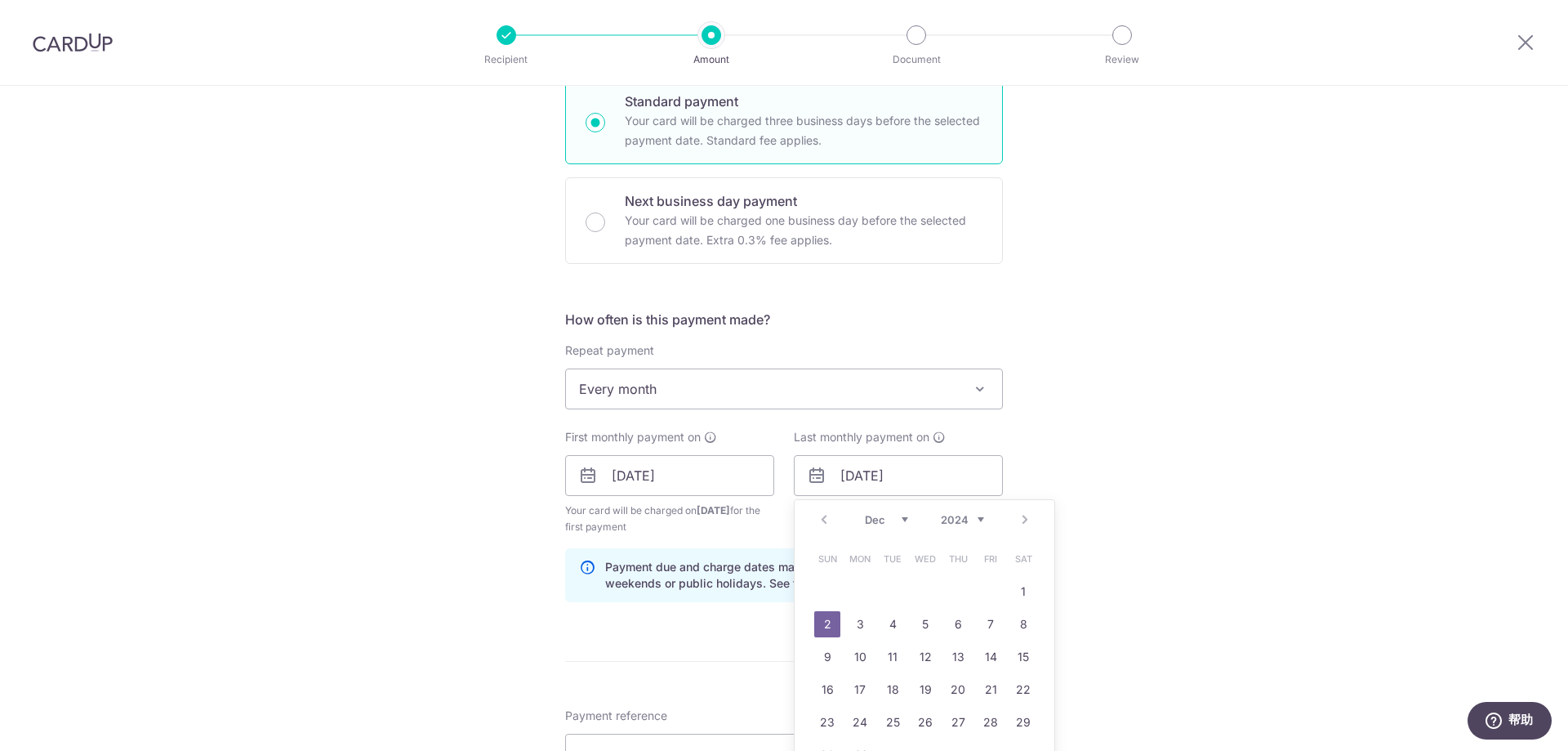
click at [978, 521] on select "2024 2025 2026 2027 2028 2029 2030 2031 2032 2033 2034 2035" at bounding box center [963, 519] width 44 height 13
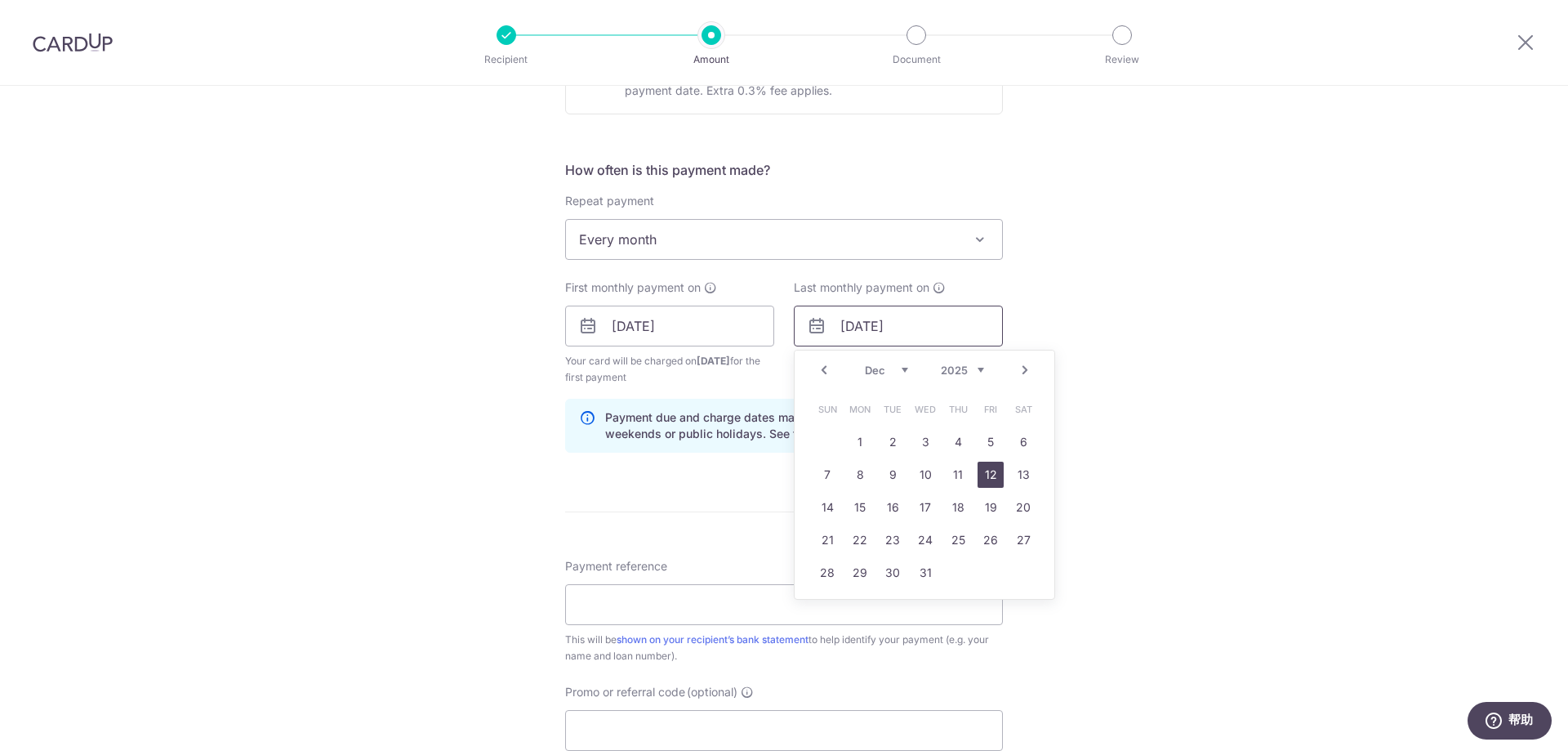
scroll to position [572, 0]
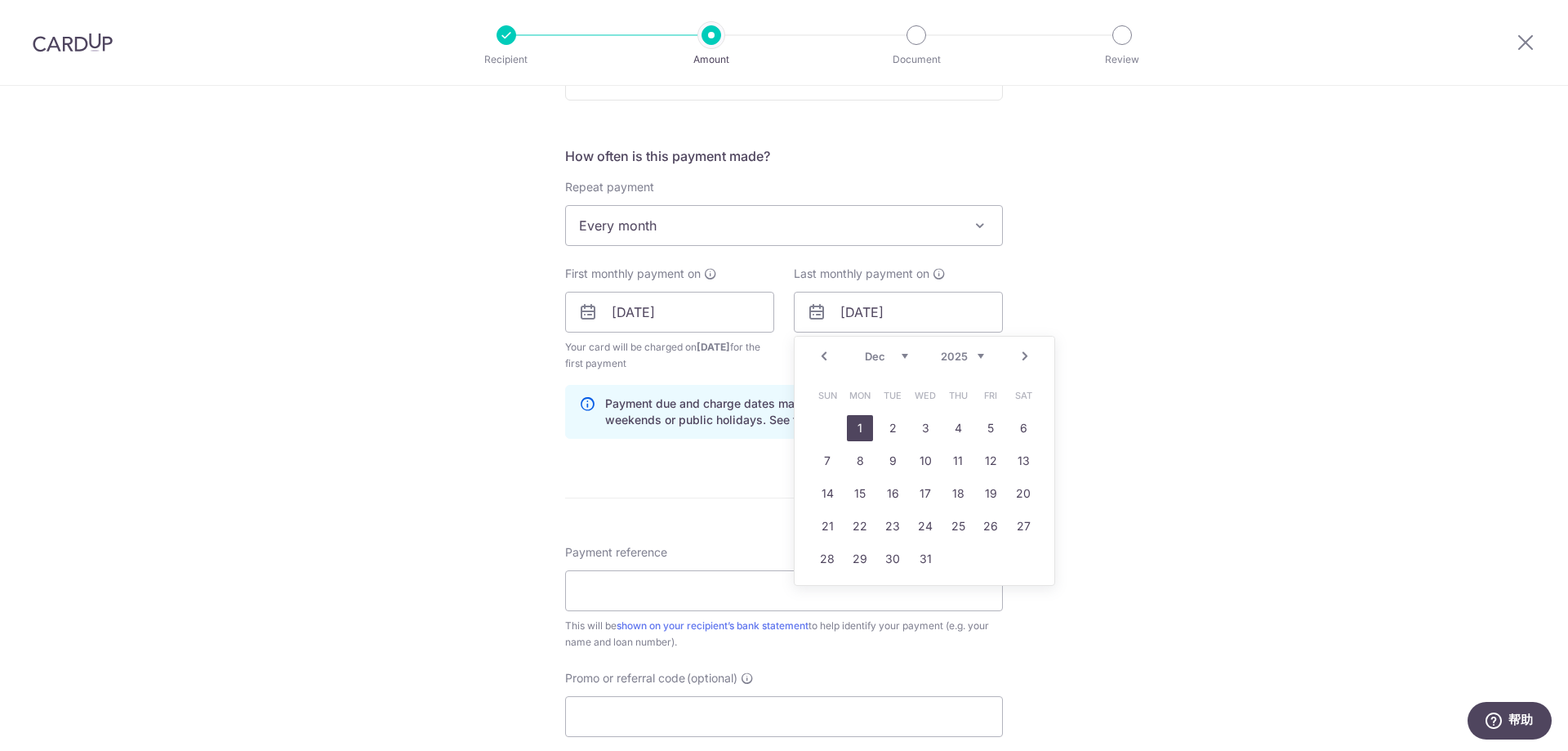
click at [862, 429] on link "1" at bounding box center [859, 428] width 26 height 26
type input "01/12/2025"
click at [1162, 413] on div "Tell us more about your payment Enter payment amount SGD 500.00 500.00 Select C…" at bounding box center [784, 294] width 1568 height 1562
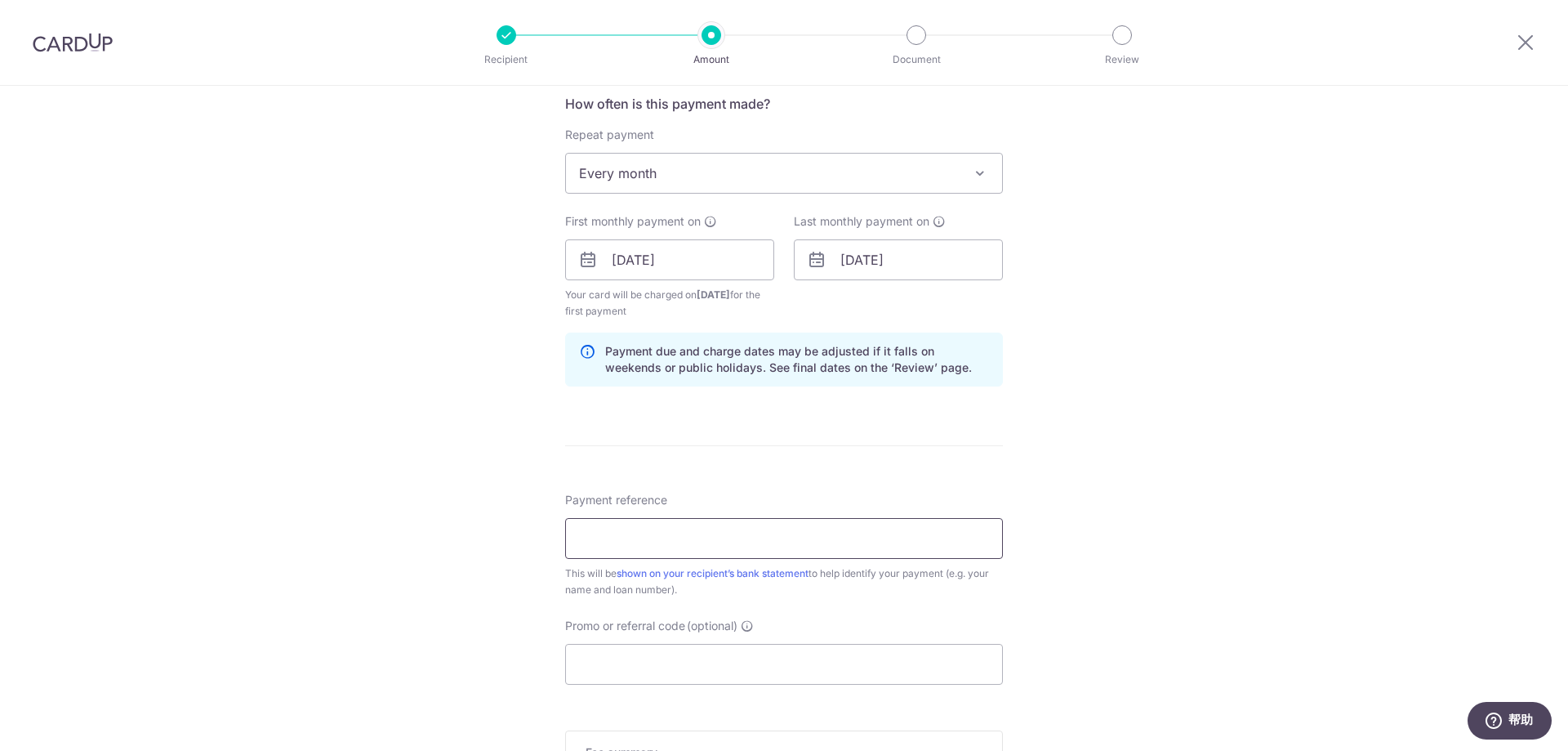
scroll to position [654, 0]
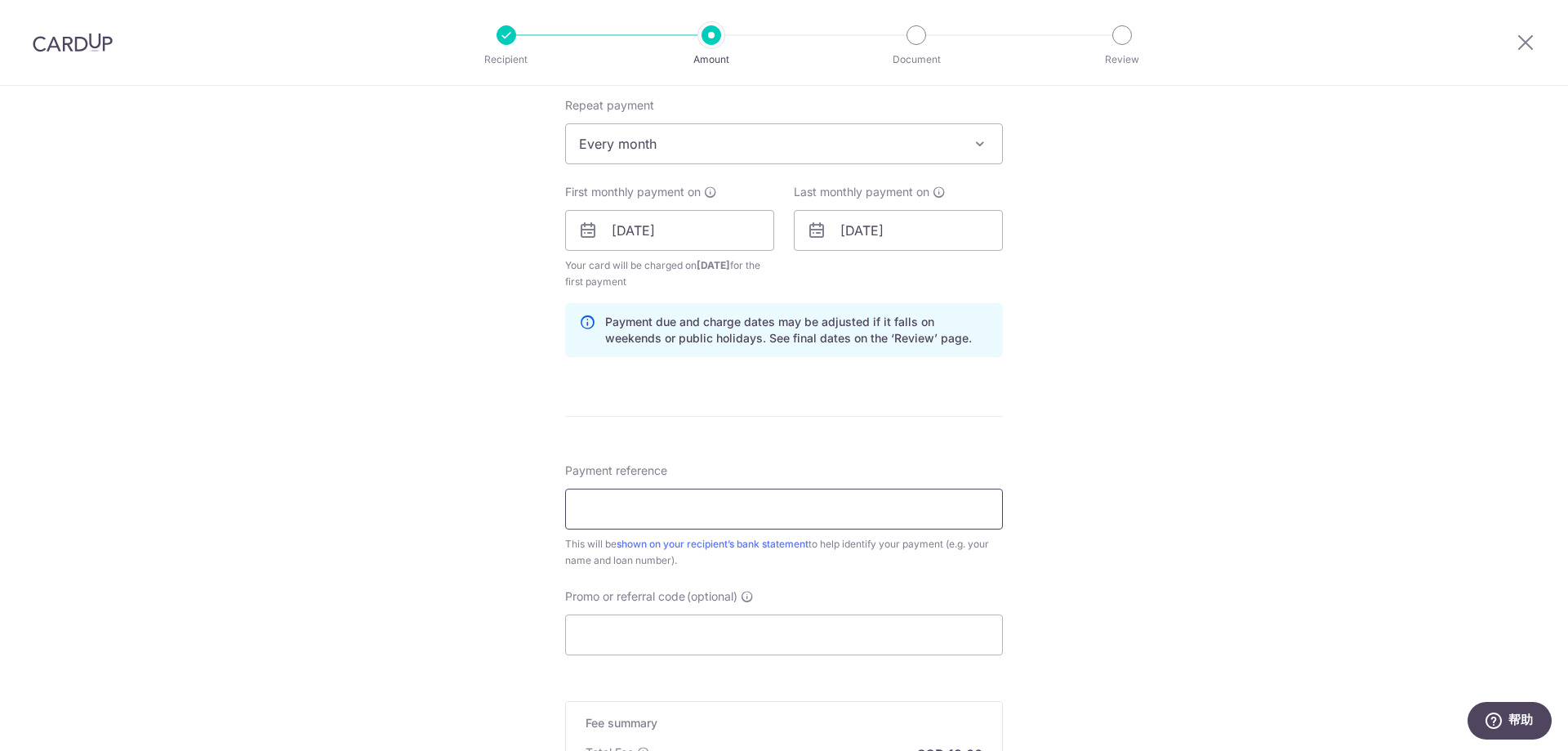
click at [755, 517] on input "Payment reference" at bounding box center [784, 510] width 438 height 41
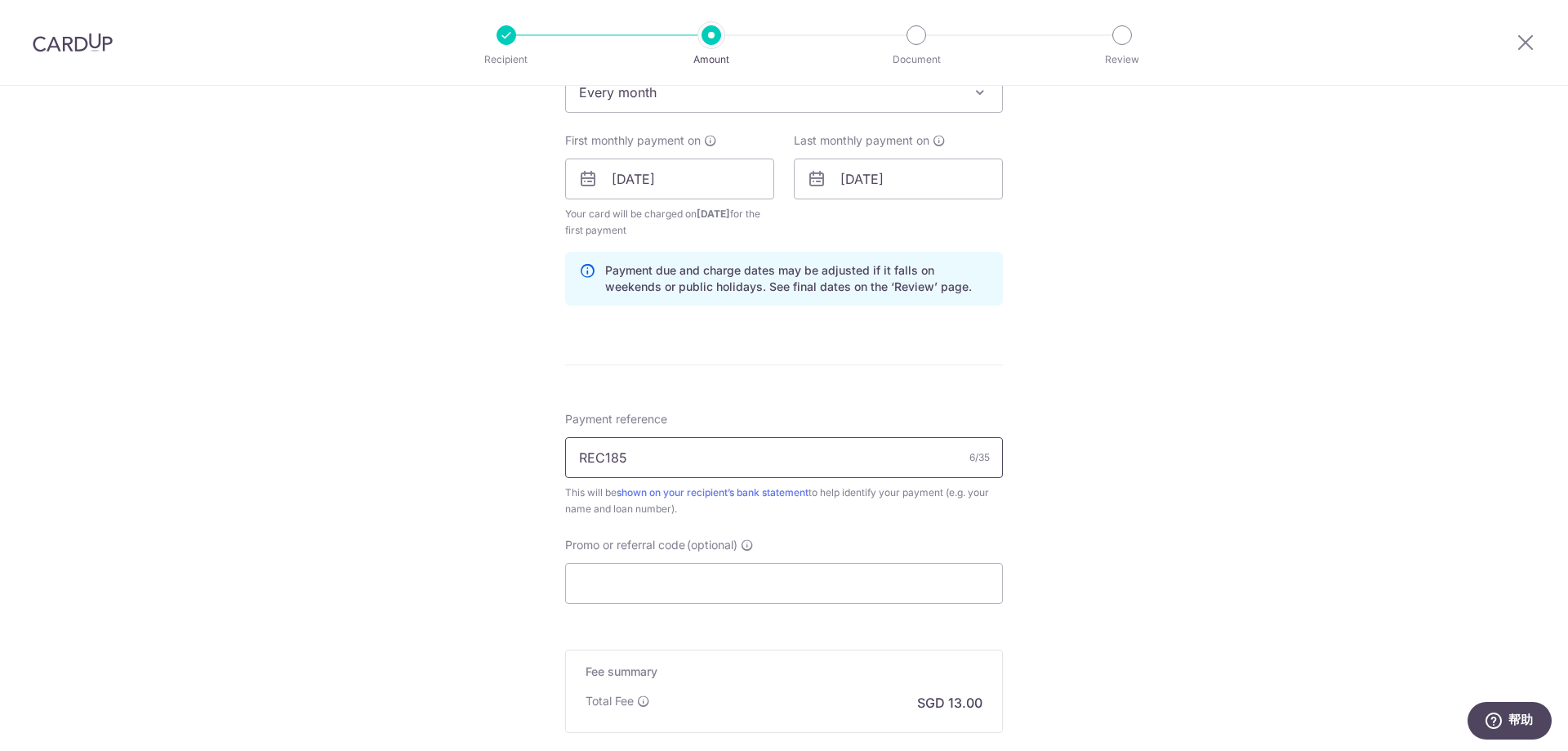
scroll to position [896, 0]
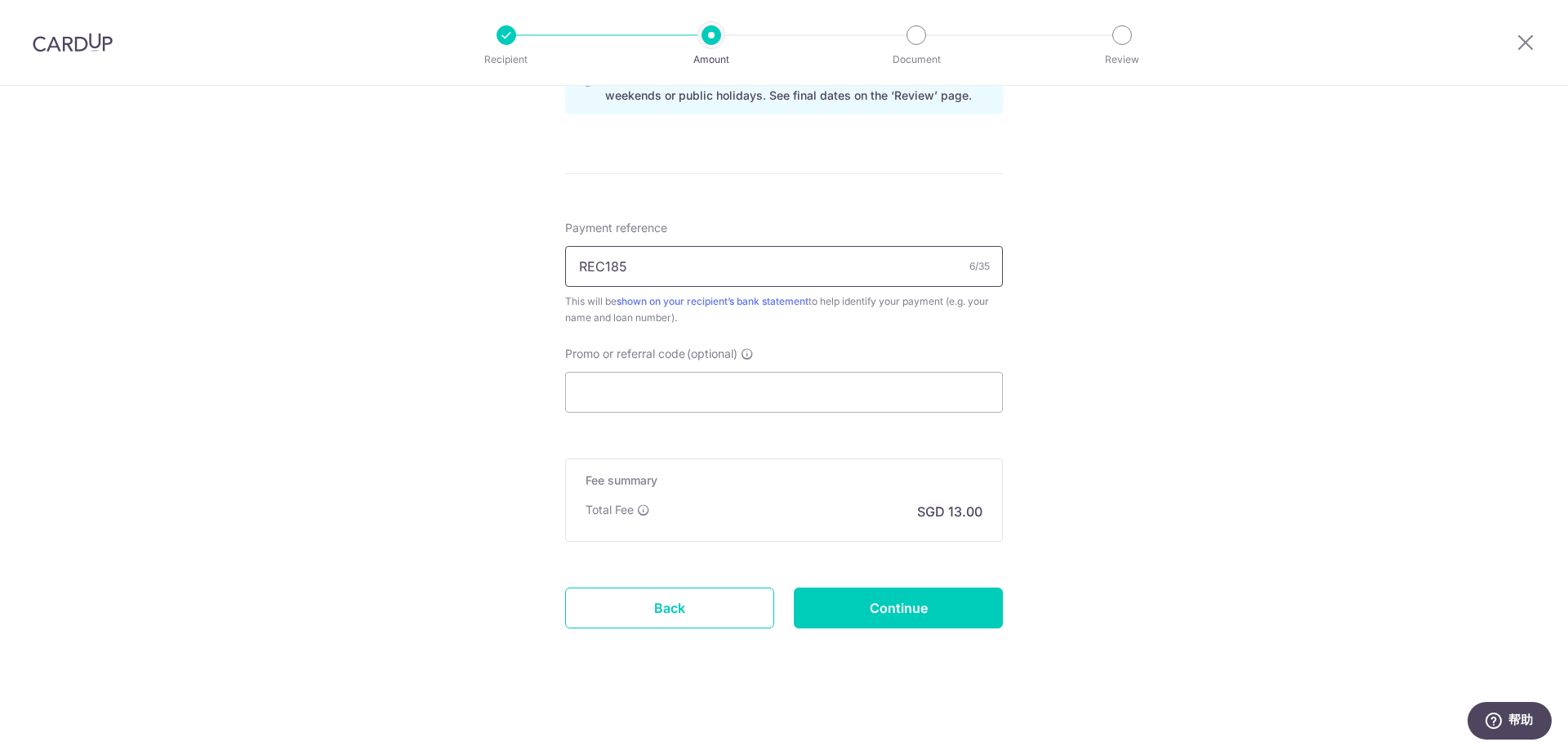
drag, startPoint x: 662, startPoint y: 266, endPoint x: 521, endPoint y: 258, distance: 141.2
type input "REC185"
click at [674, 386] on input "Promo or referral code (optional)" at bounding box center [784, 392] width 438 height 41
paste input "REC185"
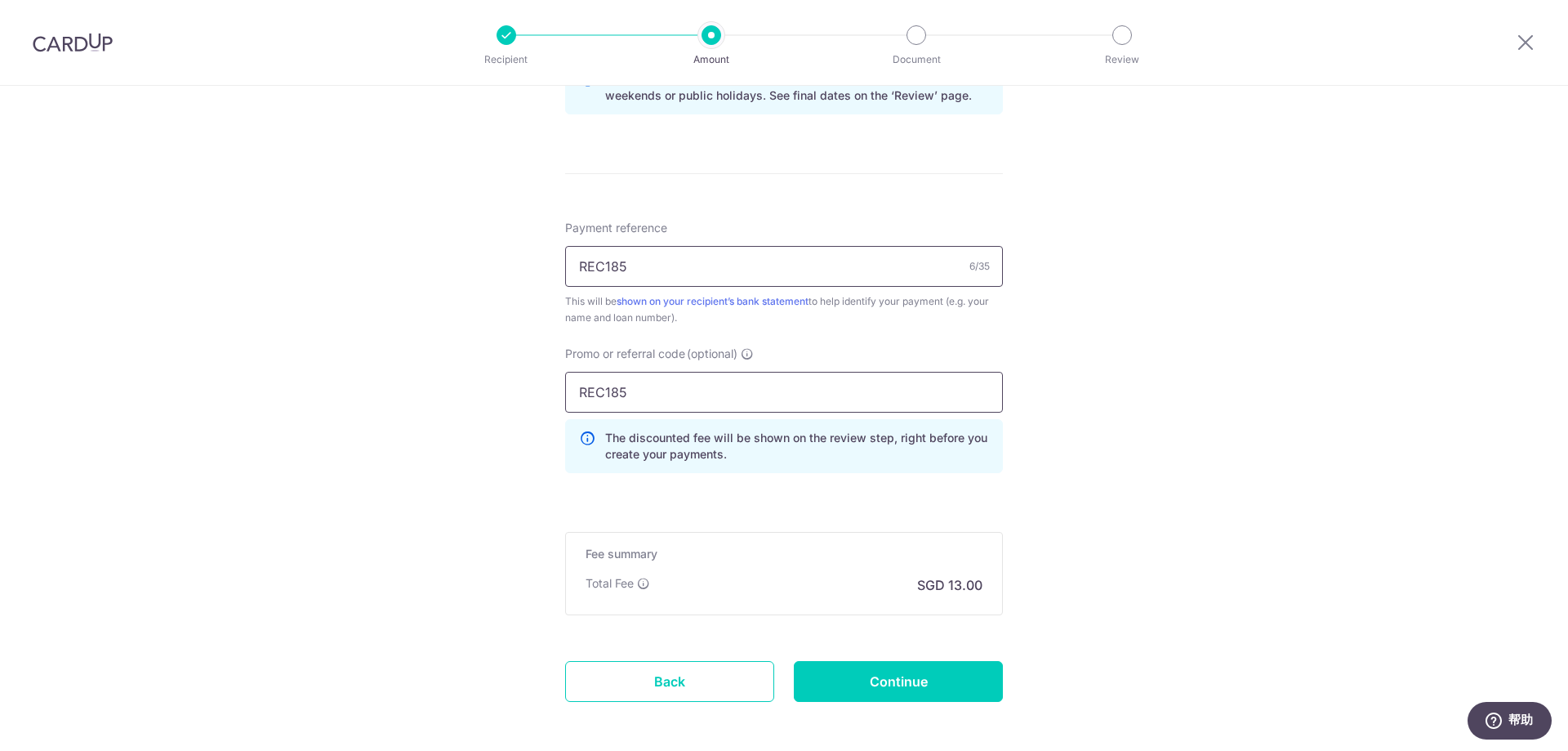
type input "REC185"
drag, startPoint x: 635, startPoint y: 267, endPoint x: 475, endPoint y: 257, distance: 160.3
click at [475, 257] on div "Tell us more about your payment Enter payment amount SGD 500.00 500.00 Select C…" at bounding box center [784, 6] width 1568 height 1635
type input "home loan"
click at [924, 684] on input "Continue" at bounding box center [898, 682] width 209 height 41
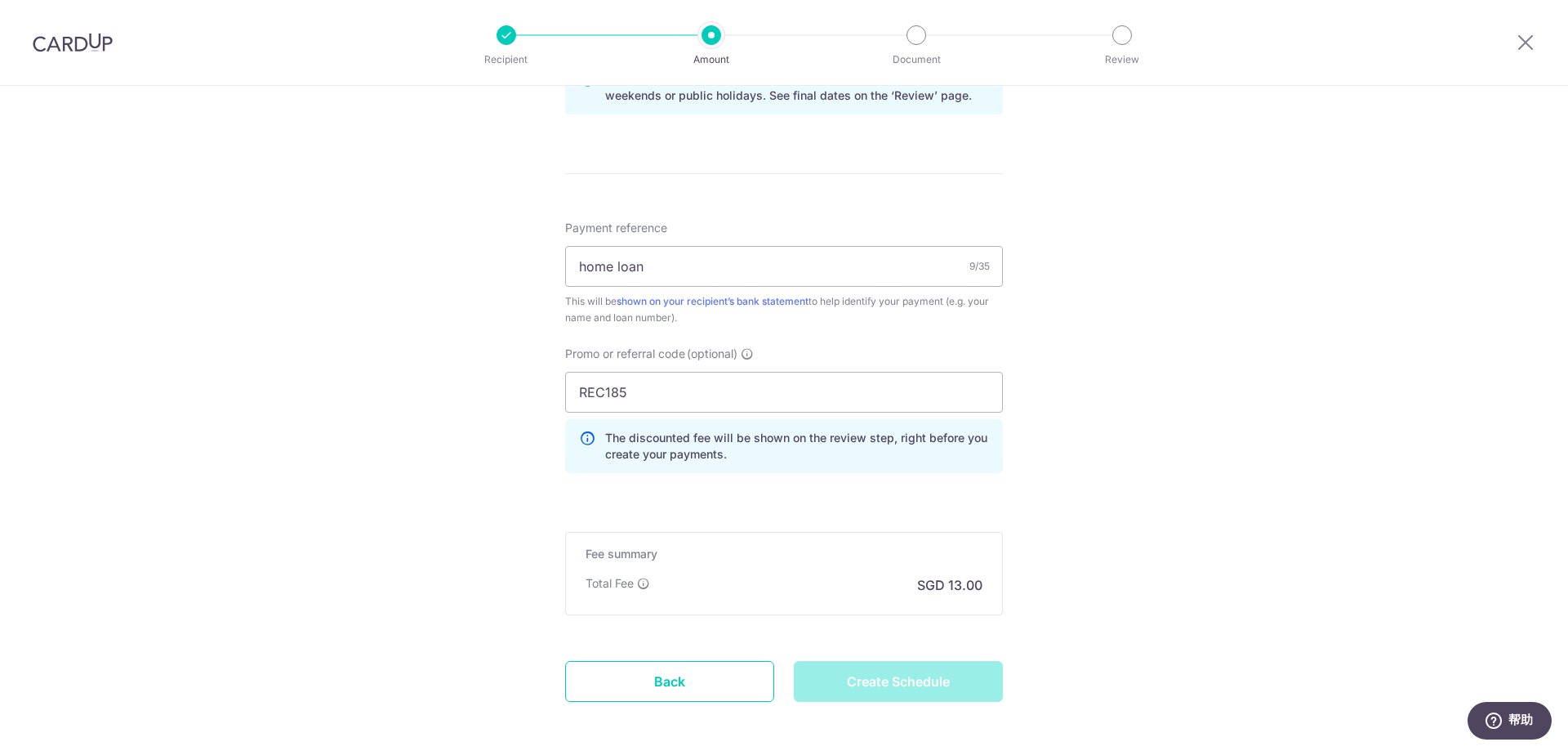
type input "Create Schedule"
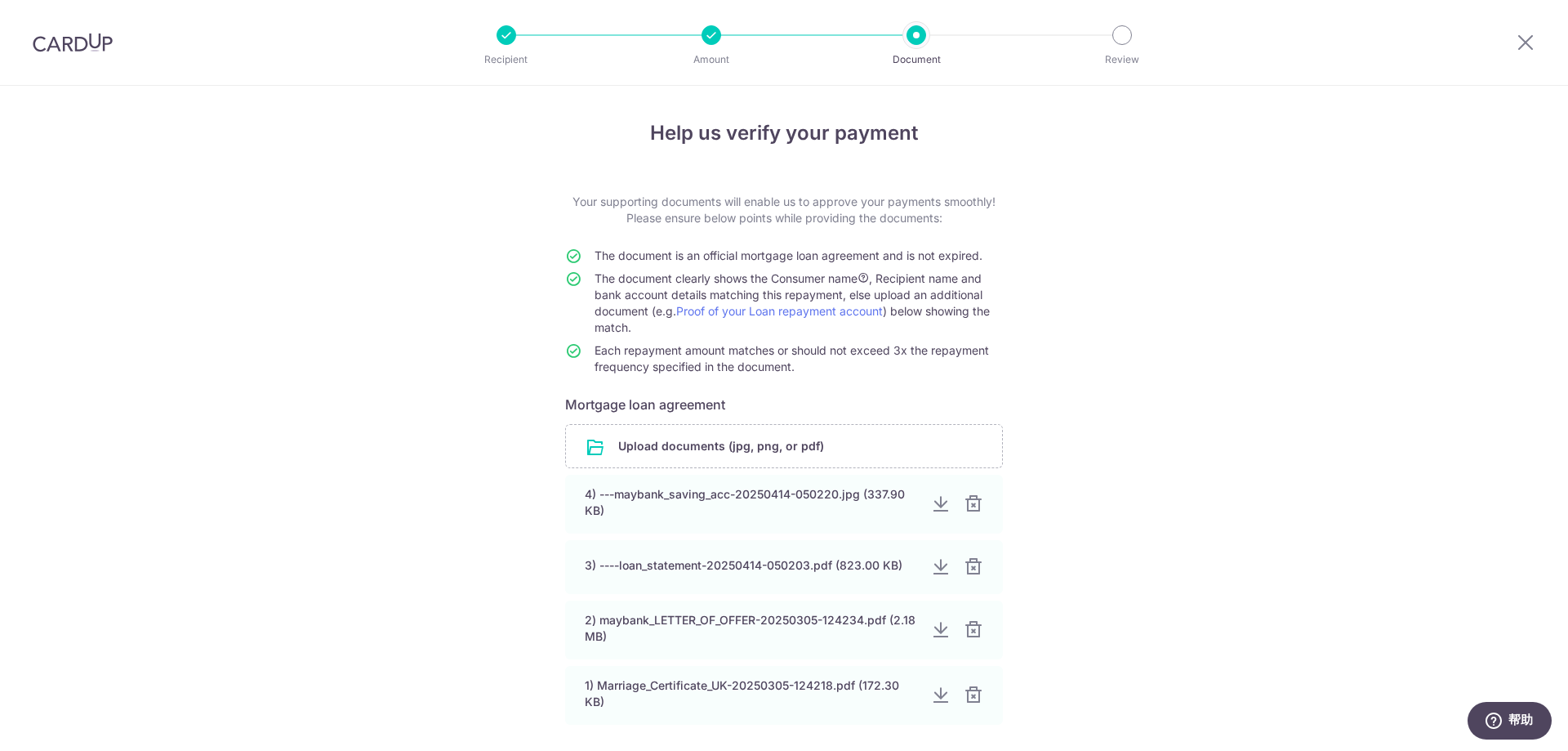
scroll to position [147, 0]
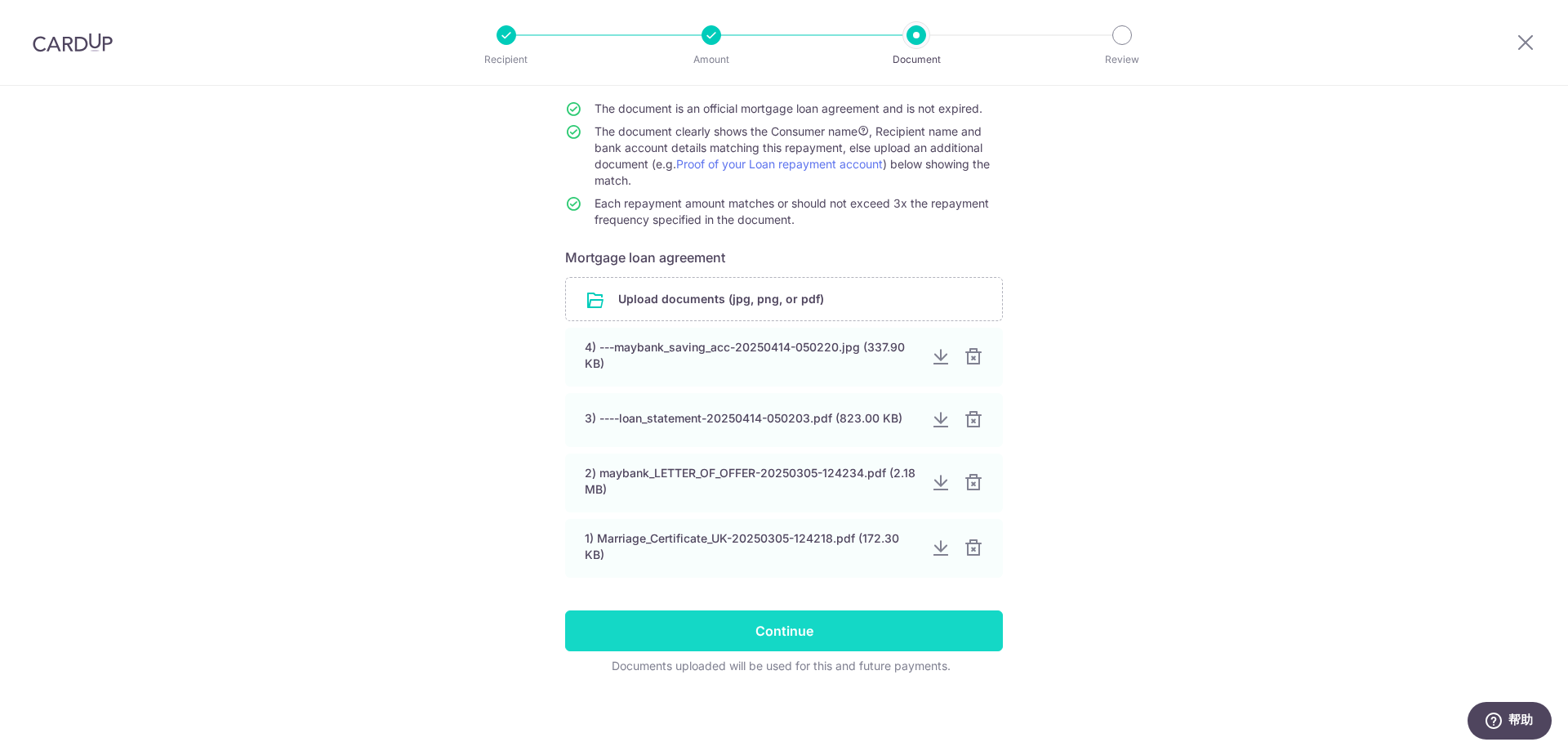
click at [752, 634] on input "Continue" at bounding box center [784, 631] width 438 height 41
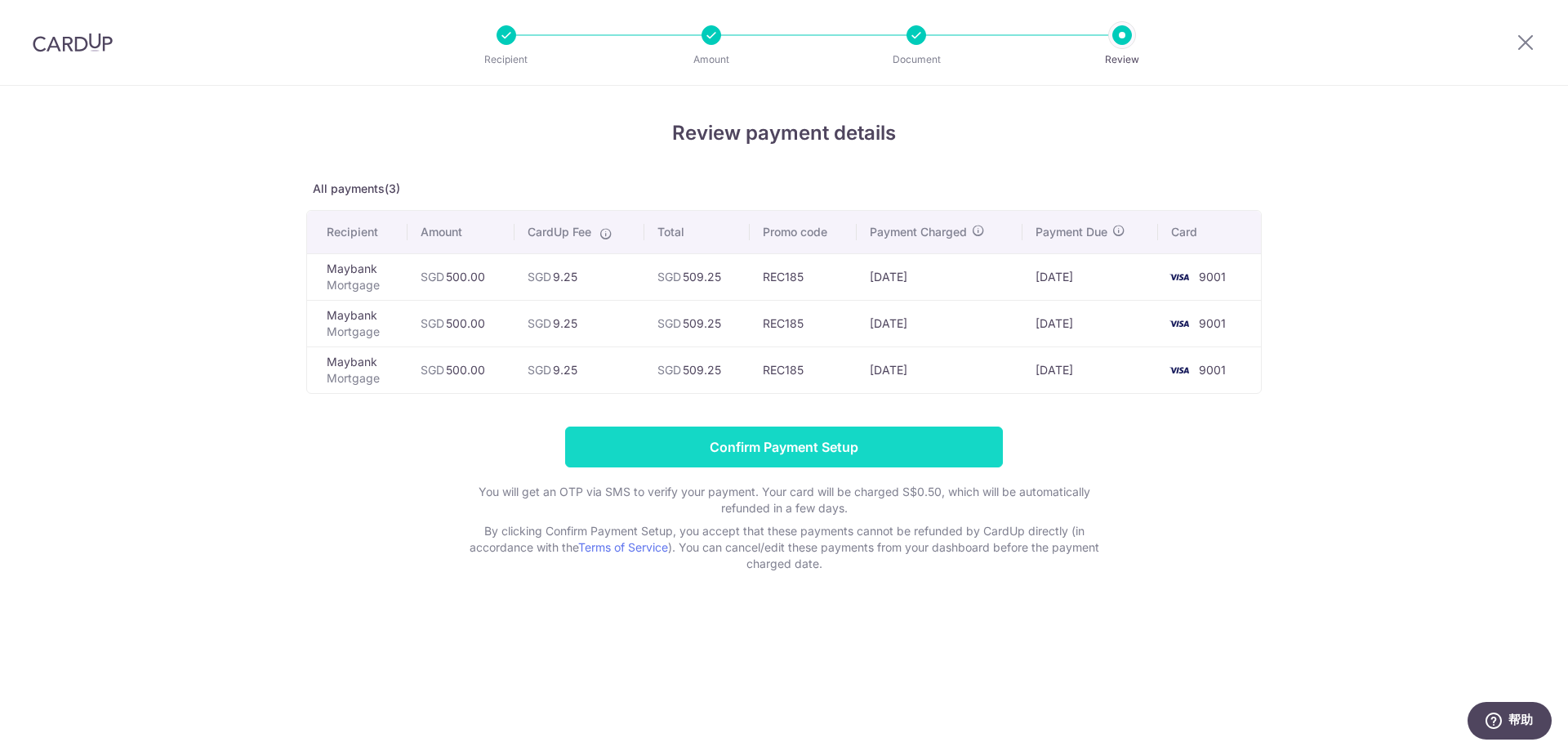
click at [765, 442] on input "Confirm Payment Setup" at bounding box center [784, 447] width 438 height 41
